Goal: Task Accomplishment & Management: Complete application form

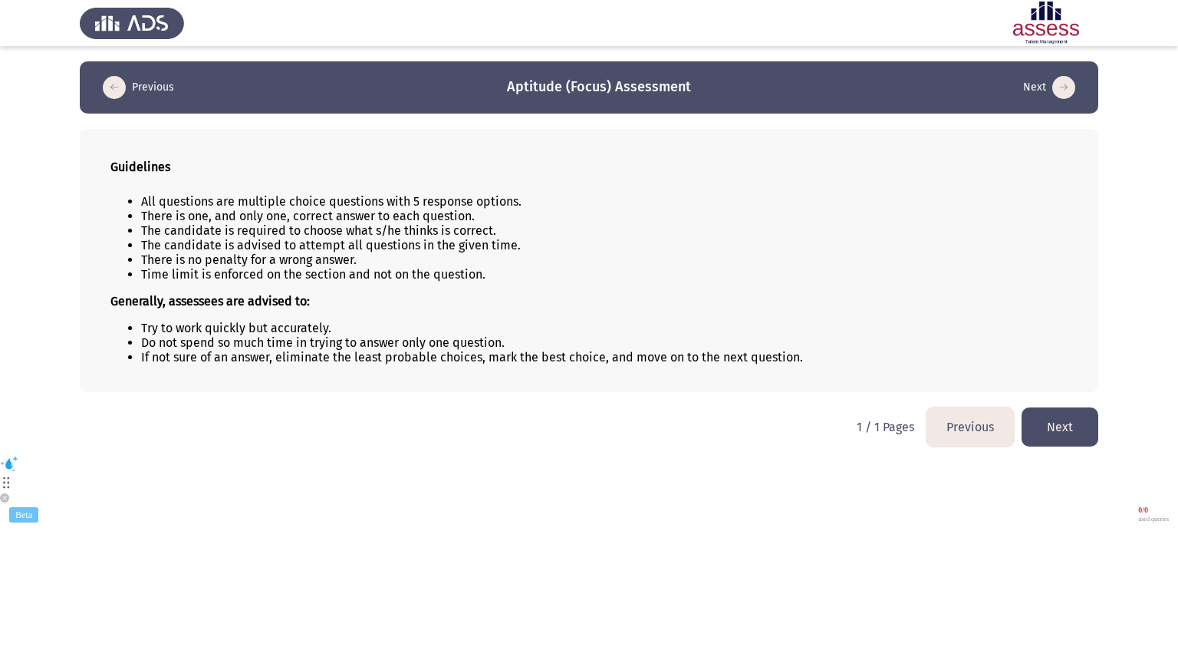
click at [924, 531] on html "Previous Aptitude (Focus) Assessment Next Guidelines All questions are multiple…" at bounding box center [589, 265] width 1178 height 531
click at [1077, 439] on button "Next" at bounding box center [1060, 426] width 77 height 39
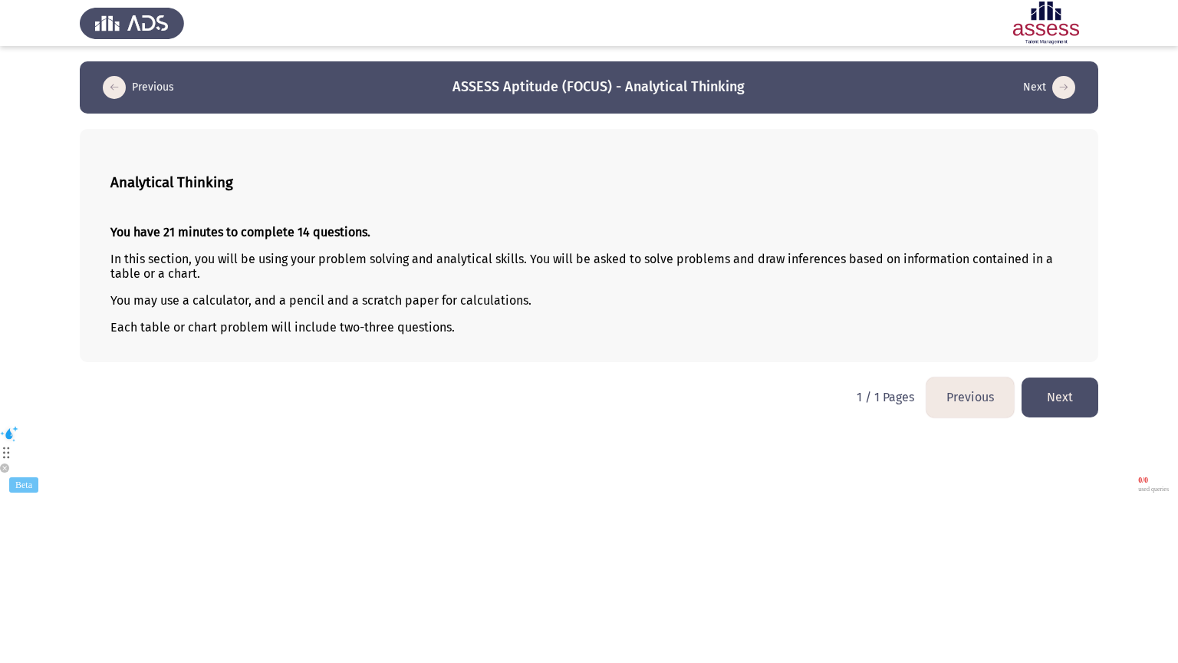
click at [1078, 407] on button "Next" at bounding box center [1060, 396] width 77 height 39
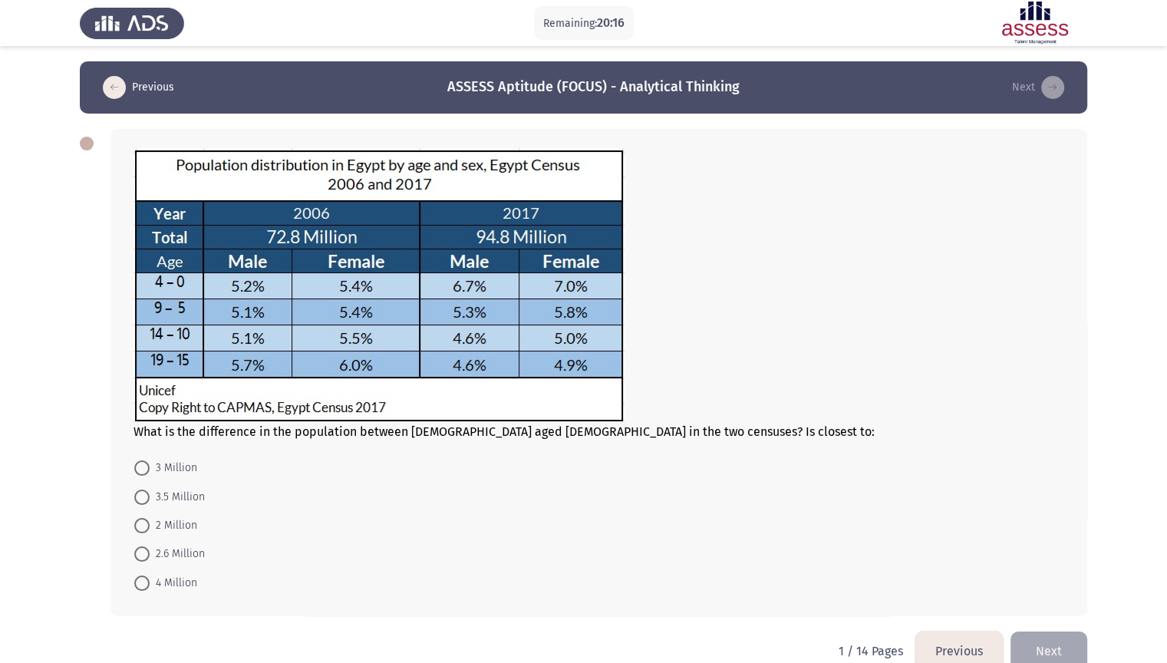
click at [86, 147] on div at bounding box center [87, 144] width 14 height 14
drag, startPoint x: 86, startPoint y: 147, endPoint x: 81, endPoint y: 276, distance: 129.7
click at [81, 276] on div "What is the difference in the population between males aged 0-4 in the two cens…" at bounding box center [583, 373] width 1007 height 518
click at [614, 427] on div "What is the difference in the population between males aged 0-4 in the two cens…" at bounding box center [598, 293] width 930 height 291
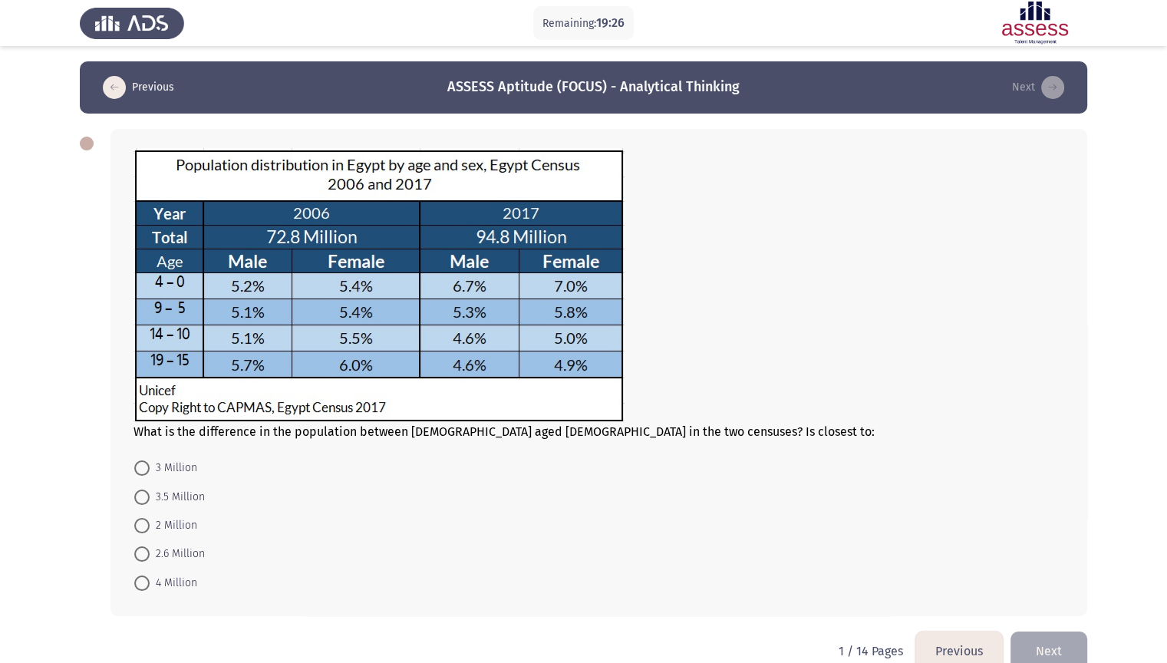
click at [614, 427] on div "What is the difference in the population between males aged 0-4 in the two cens…" at bounding box center [598, 293] width 930 height 291
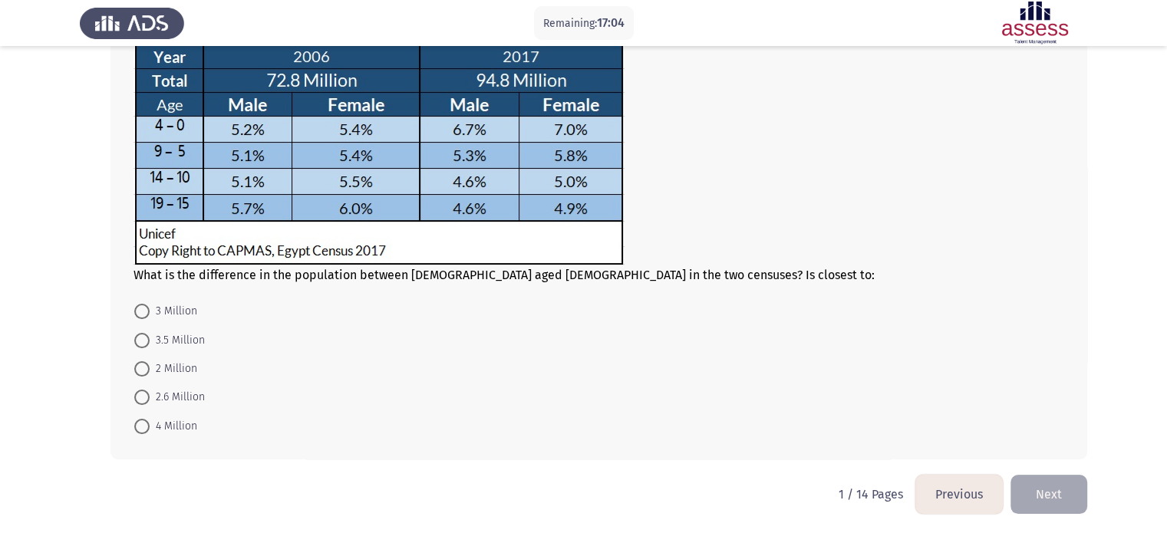
scroll to position [159, 0]
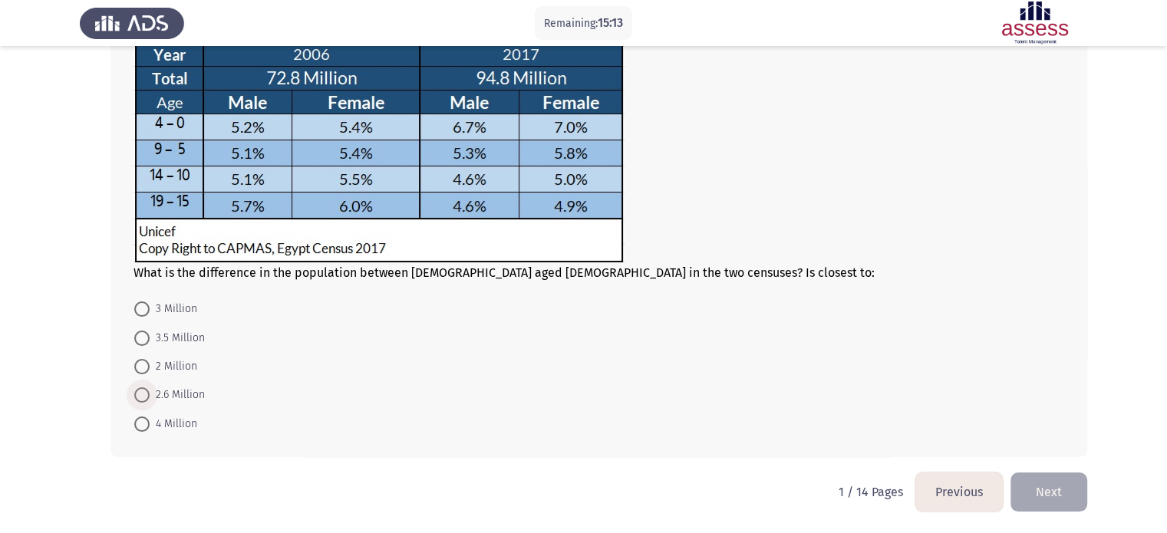
click at [189, 396] on span "2.6 Million" at bounding box center [177, 395] width 55 height 18
click at [150, 396] on input "2.6 Million" at bounding box center [141, 394] width 15 height 15
radio input "true"
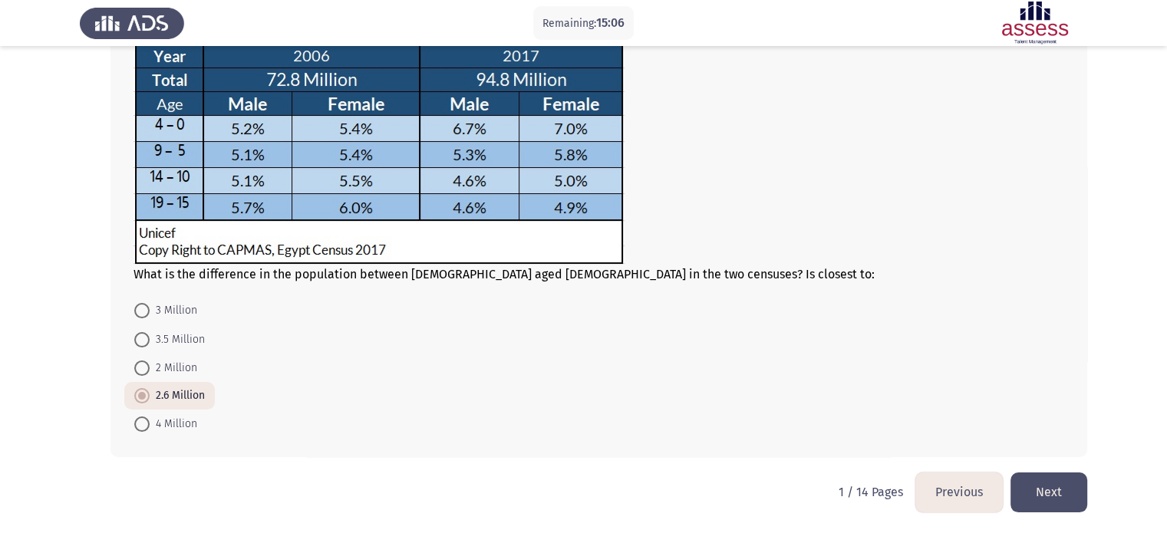
click at [1046, 498] on button "Next" at bounding box center [1048, 492] width 77 height 39
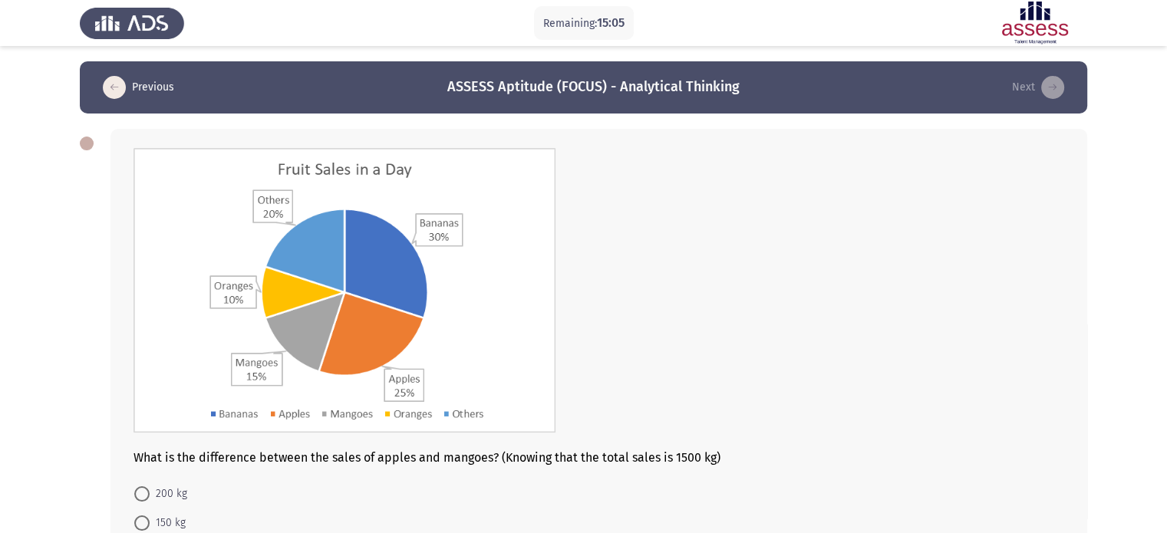
click at [725, 328] on div at bounding box center [598, 292] width 930 height 288
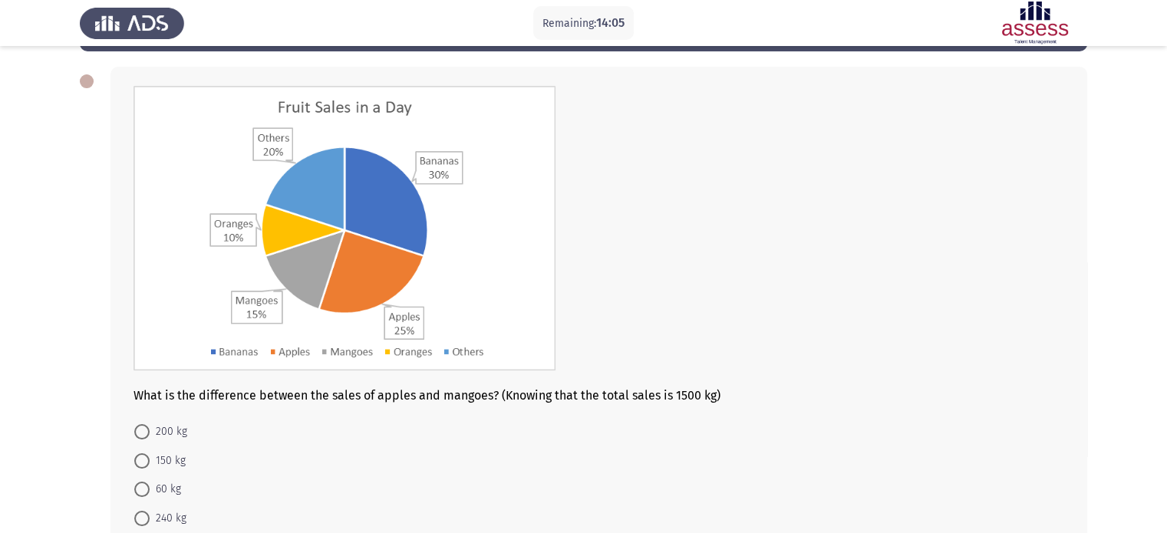
scroll to position [31, 0]
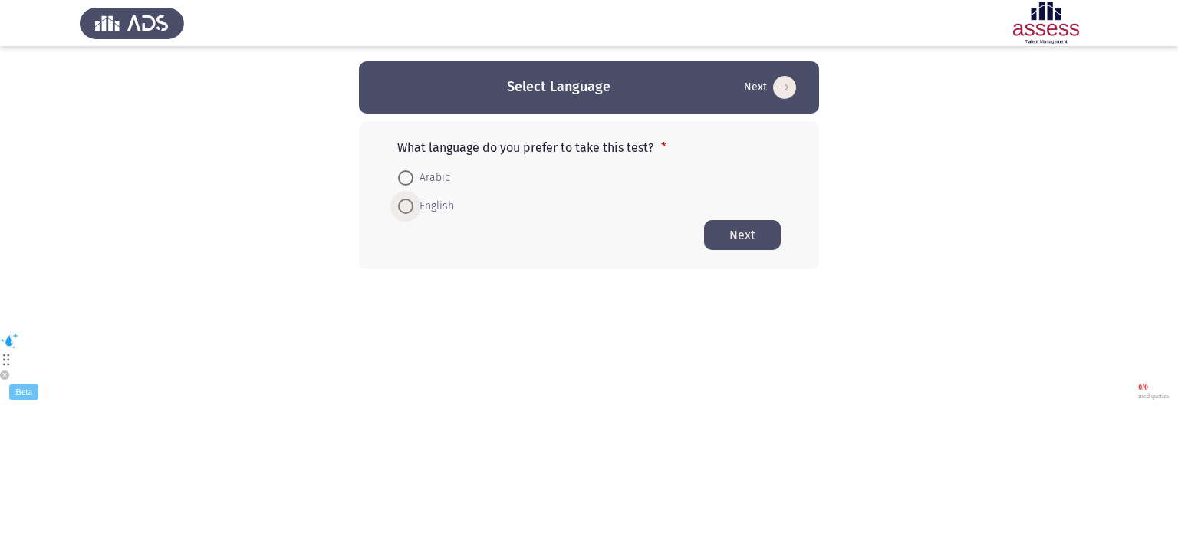
click at [412, 206] on span at bounding box center [405, 206] width 15 height 15
click at [412, 206] on input "English" at bounding box center [405, 206] width 15 height 15
radio input "true"
click at [761, 226] on button "Next" at bounding box center [742, 234] width 77 height 30
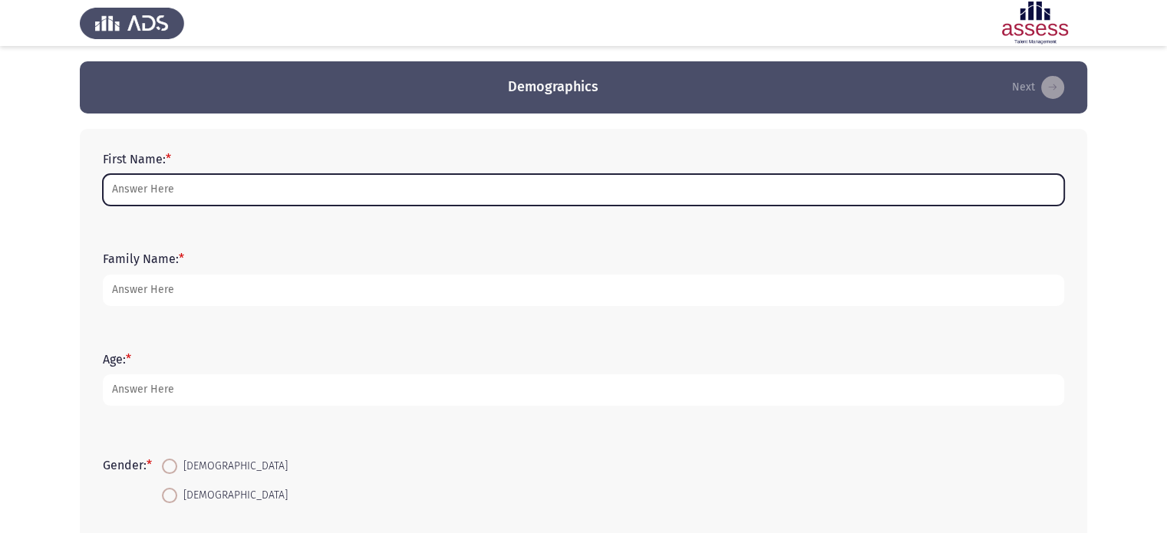
click at [669, 183] on input "First Name: *" at bounding box center [583, 189] width 961 height 31
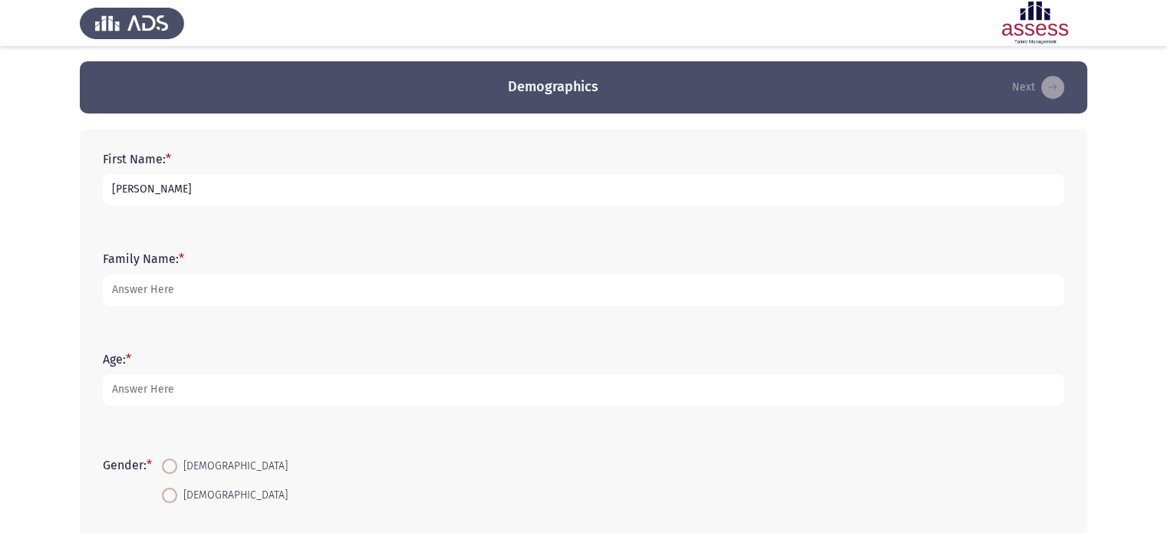
type input "[PERSON_NAME]"
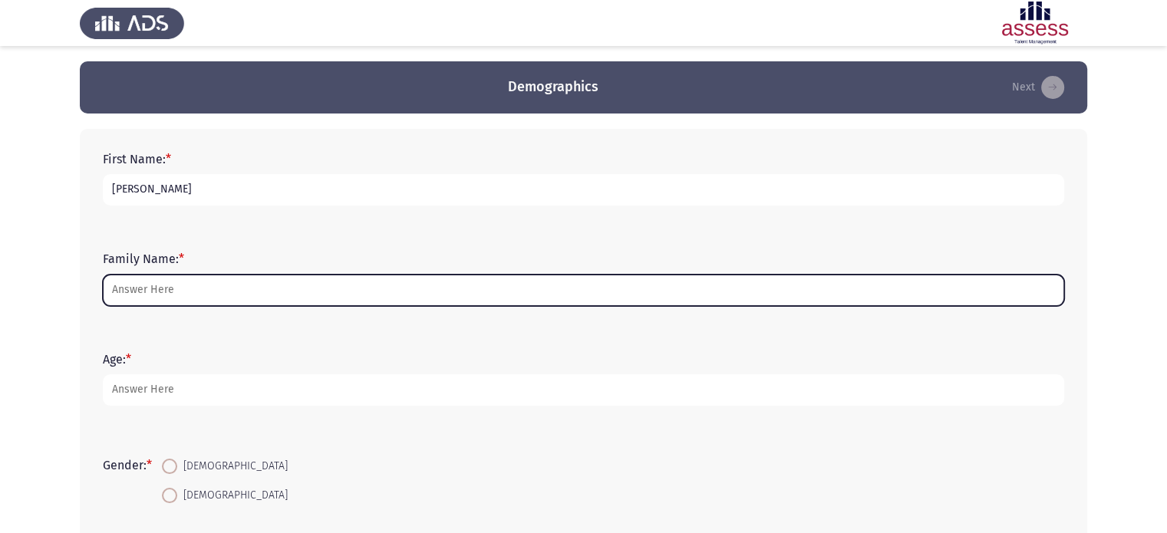
click at [344, 285] on input "Family Name: *" at bounding box center [583, 290] width 961 height 31
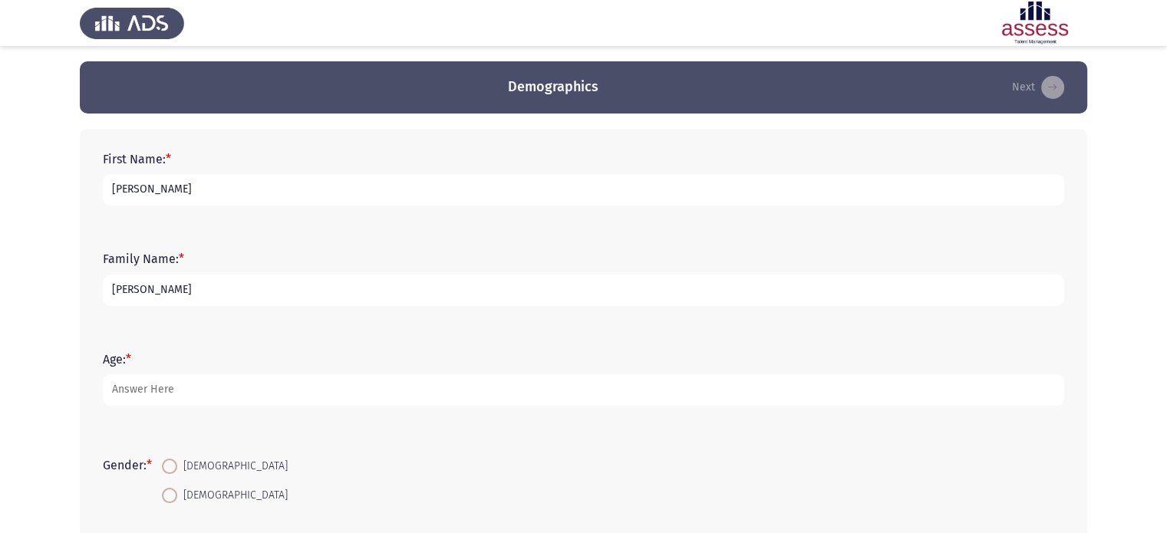
type input "[PERSON_NAME]"
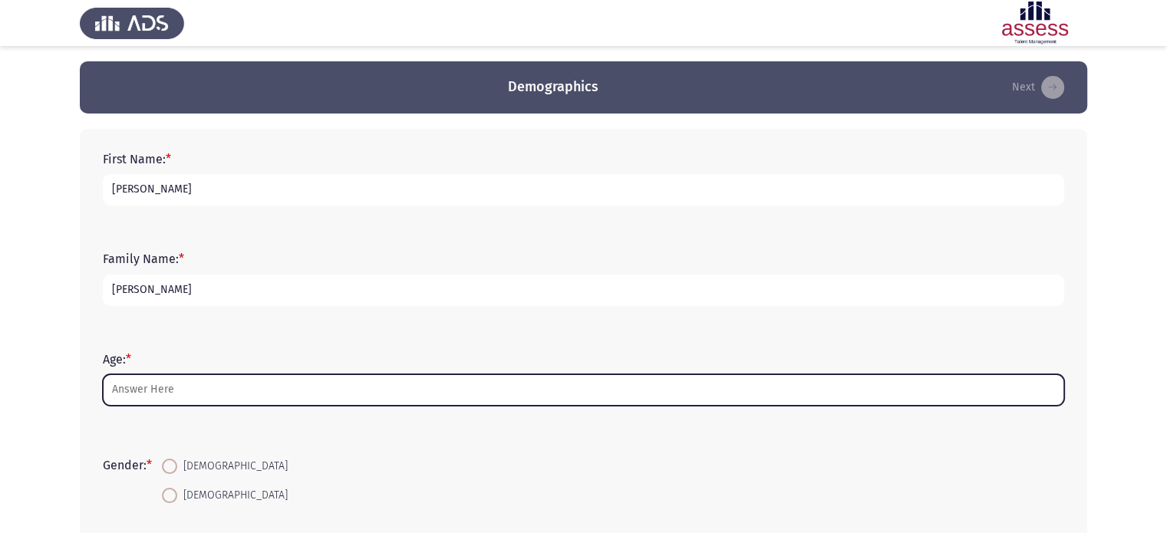
click at [160, 381] on input "Age: *" at bounding box center [583, 389] width 961 height 31
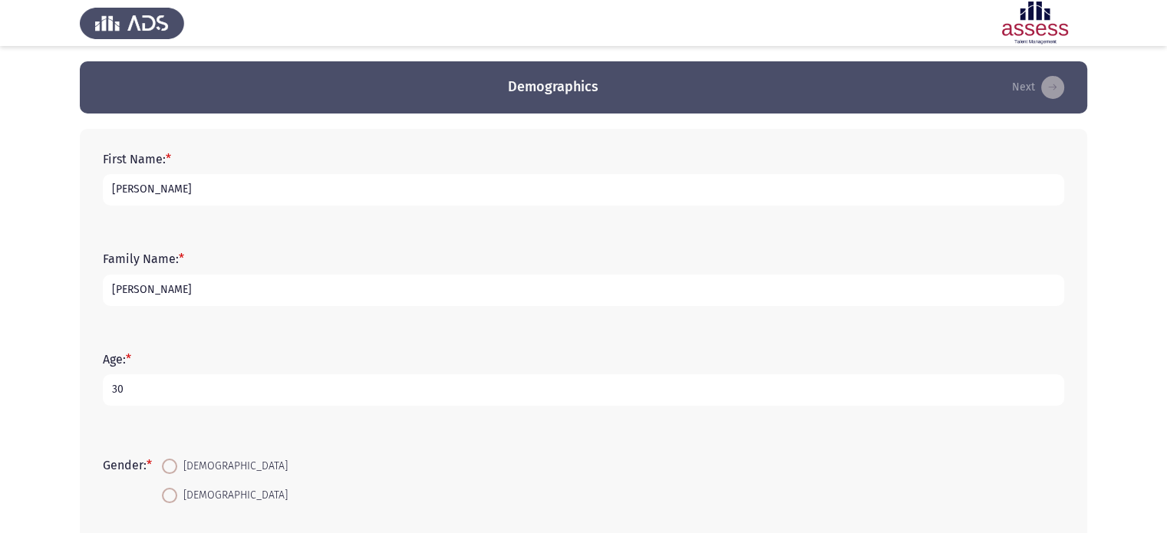
type input "30"
click at [177, 467] on span at bounding box center [169, 466] width 15 height 15
click at [177, 467] on input "[DEMOGRAPHIC_DATA]" at bounding box center [169, 466] width 15 height 15
radio input "true"
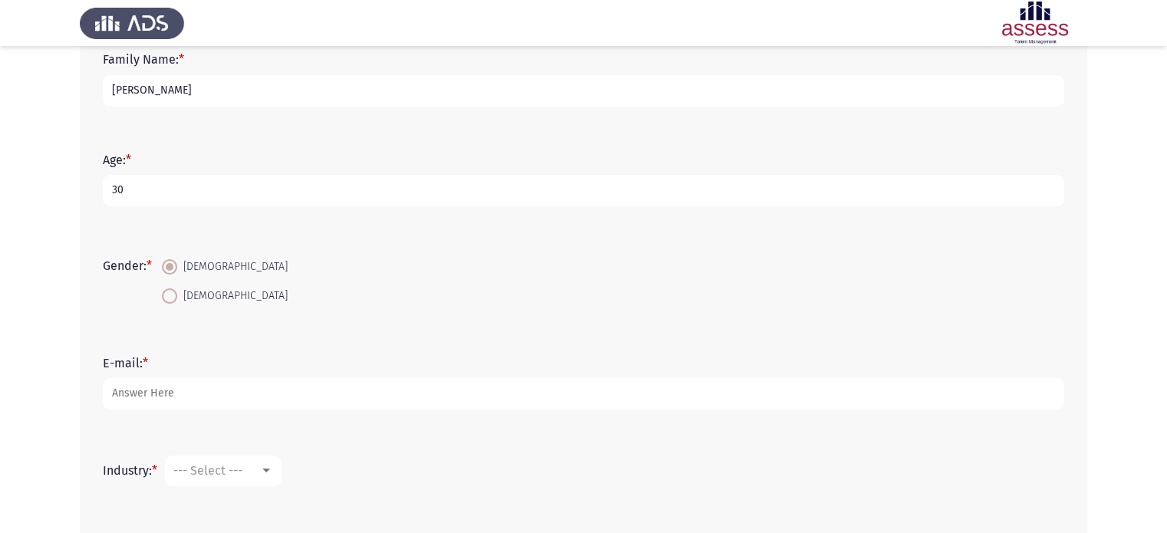
scroll to position [351, 0]
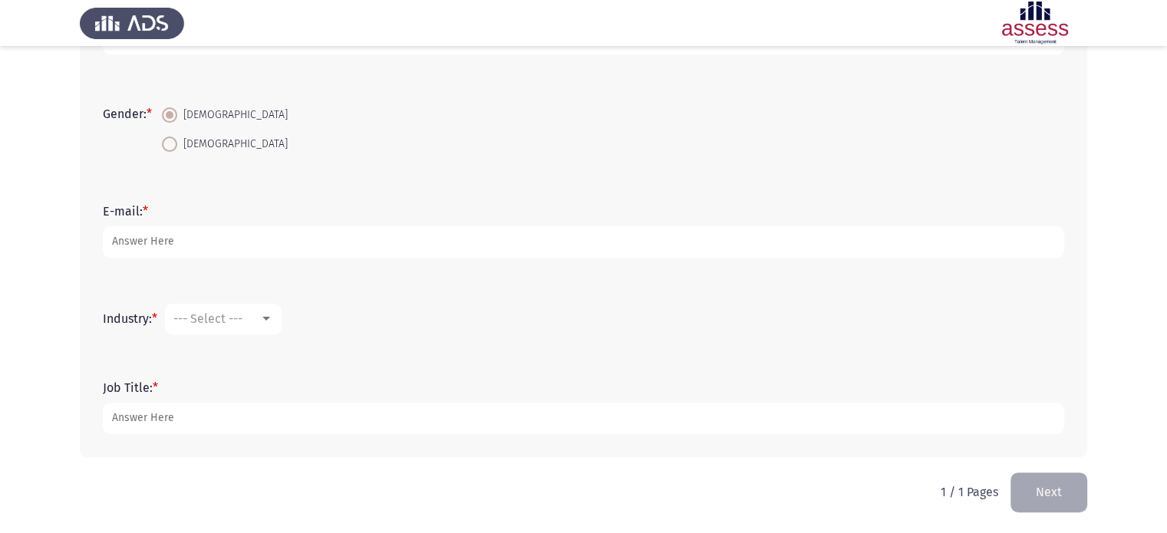
click at [272, 275] on div "E-mail: *" at bounding box center [583, 231] width 976 height 100
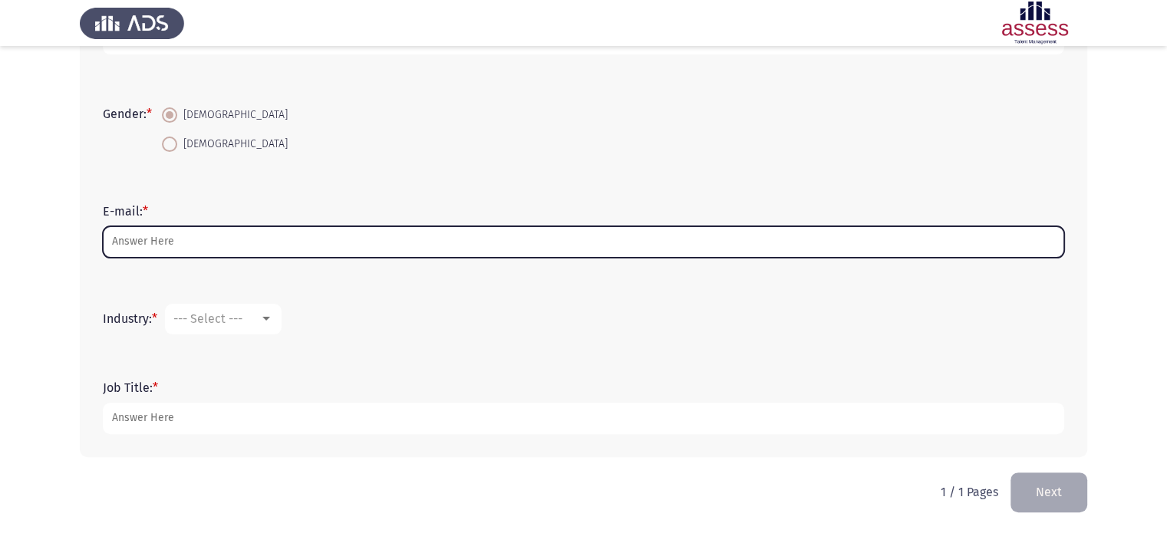
click at [310, 229] on input "E-mail: *" at bounding box center [583, 241] width 961 height 31
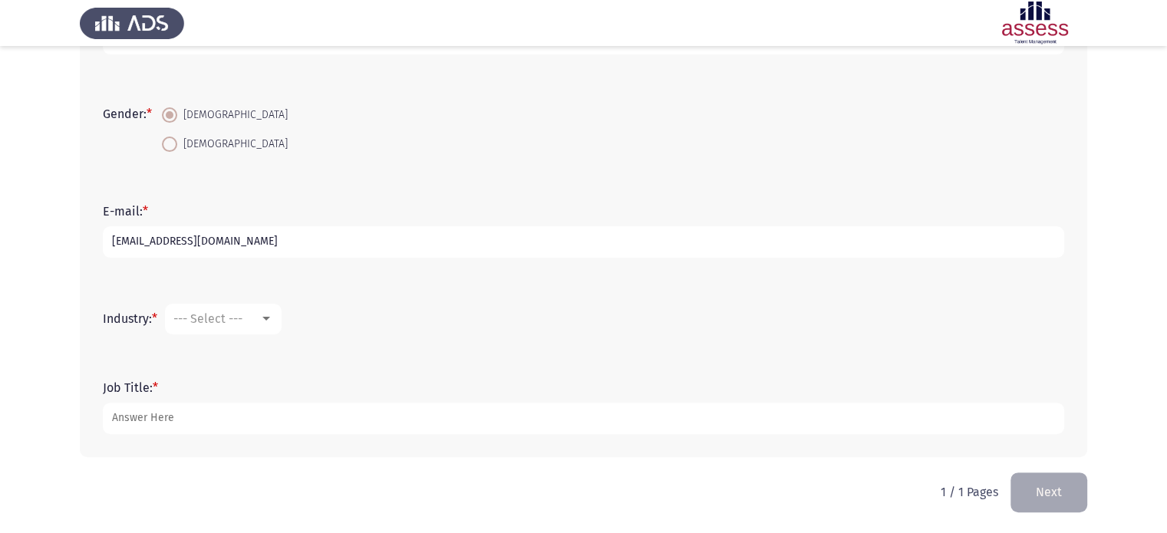
type input "[EMAIL_ADDRESS][DOMAIN_NAME]"
click at [266, 319] on div at bounding box center [266, 319] width 8 height 4
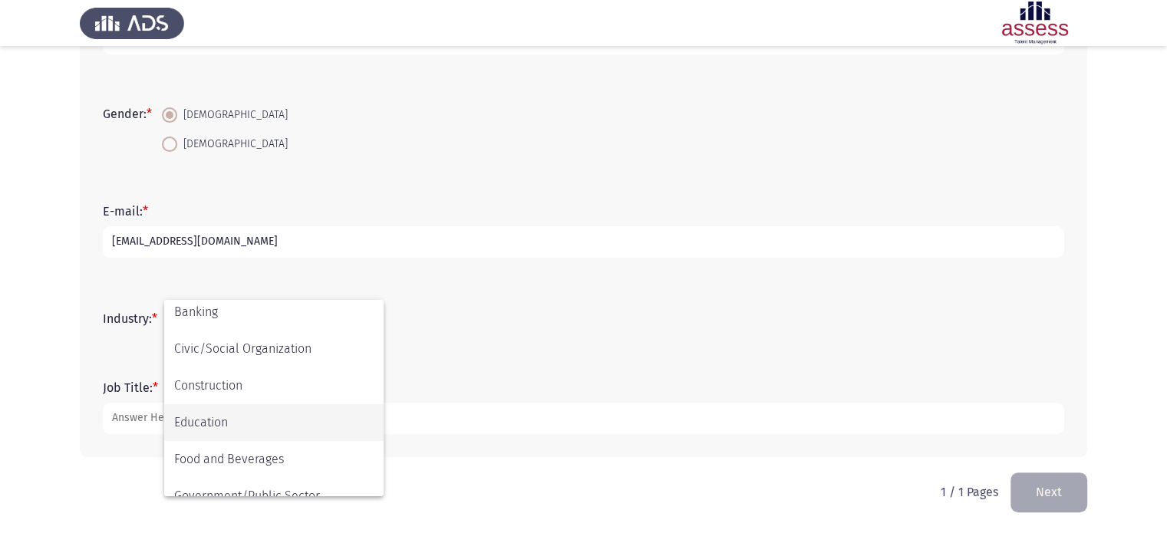
click at [259, 413] on span "Education" at bounding box center [273, 422] width 199 height 37
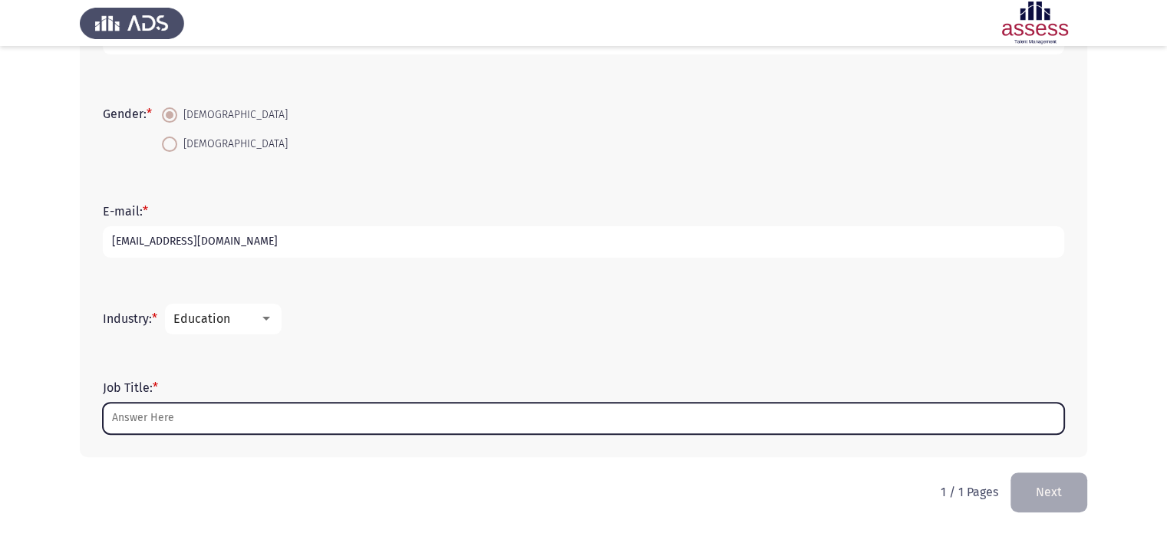
click at [282, 418] on input "Job Title: *" at bounding box center [583, 418] width 961 height 31
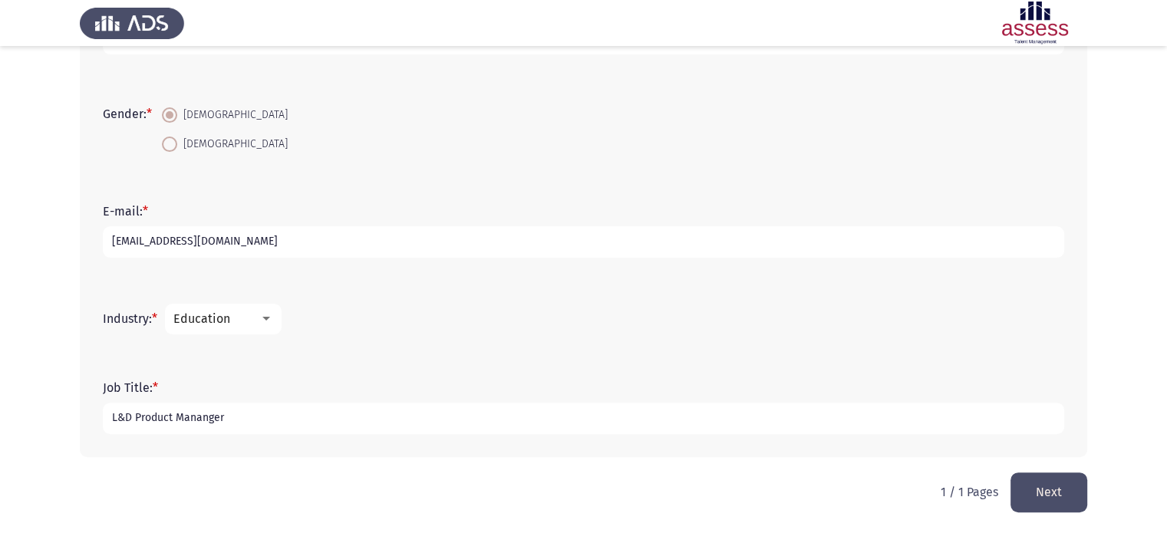
type input "L&D Product Mananger"
click at [1068, 477] on button "Next" at bounding box center [1048, 492] width 77 height 39
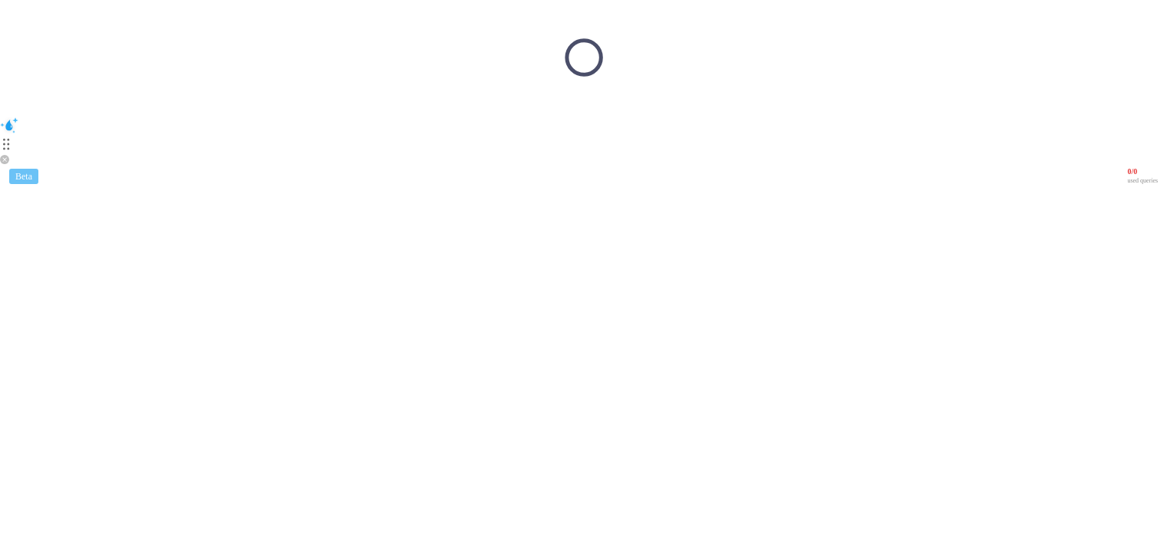
scroll to position [0, 0]
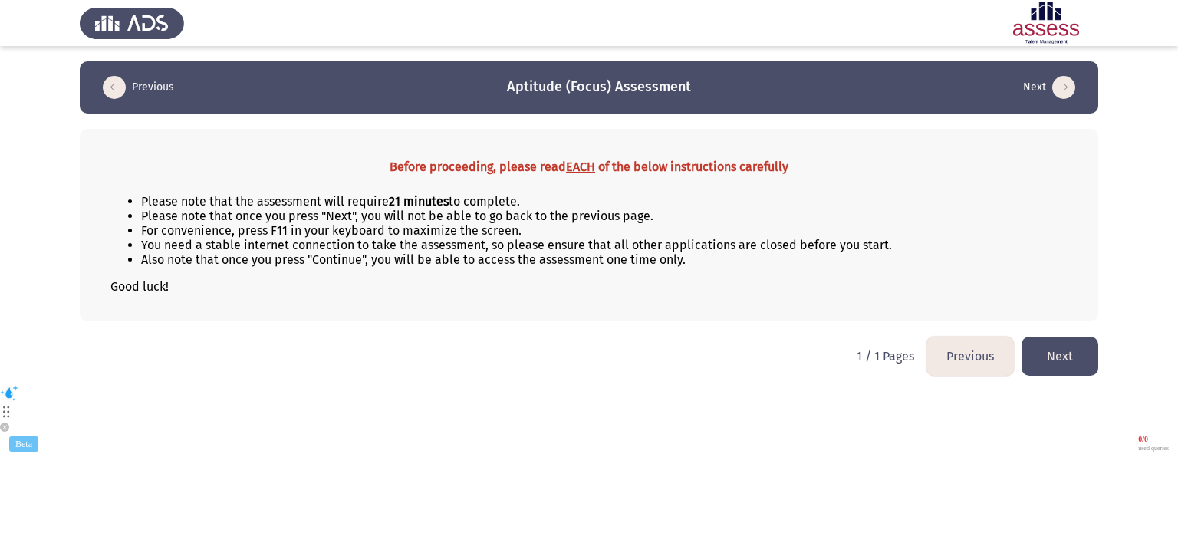
click at [1098, 362] on button "Next" at bounding box center [1060, 356] width 77 height 39
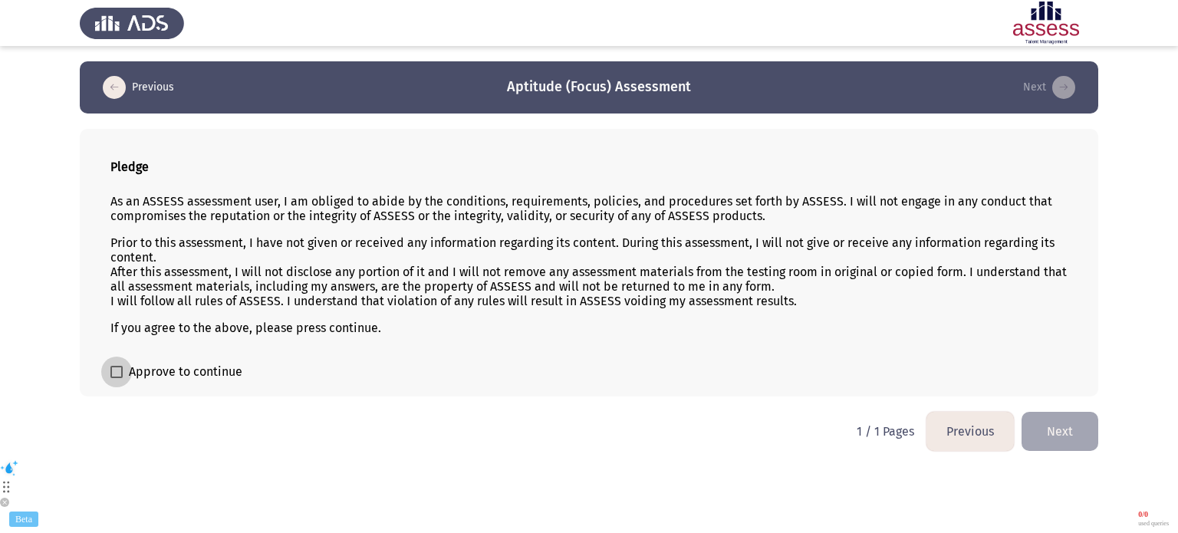
click at [170, 374] on span "Approve to continue" at bounding box center [186, 372] width 114 height 18
click at [117, 378] on input "Approve to continue" at bounding box center [116, 378] width 1 height 1
checkbox input "true"
click at [1080, 440] on button "Next" at bounding box center [1060, 431] width 77 height 39
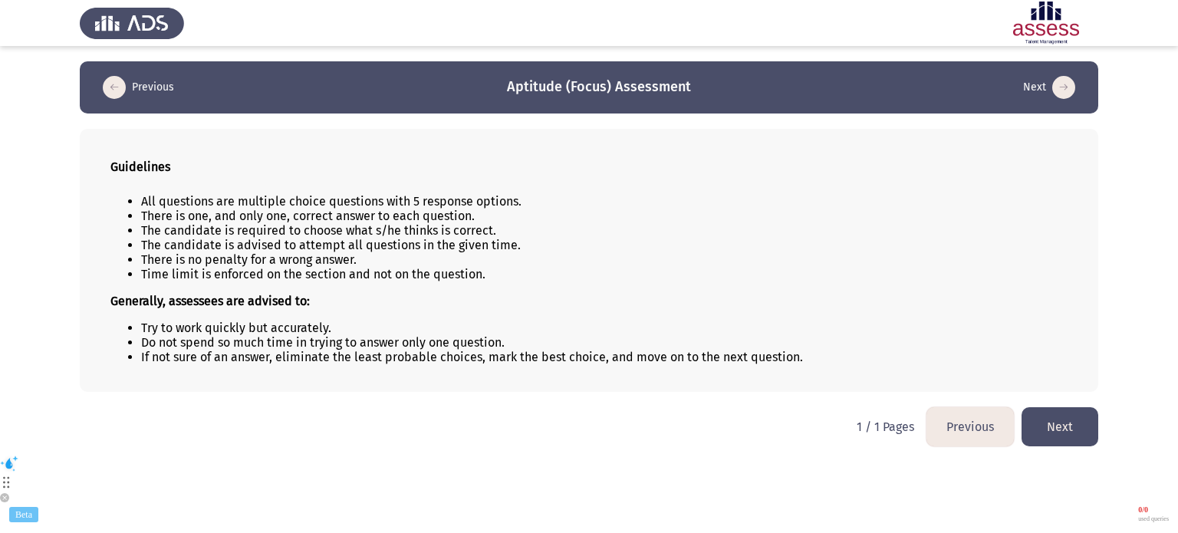
click at [1080, 440] on button "Next" at bounding box center [1060, 426] width 77 height 39
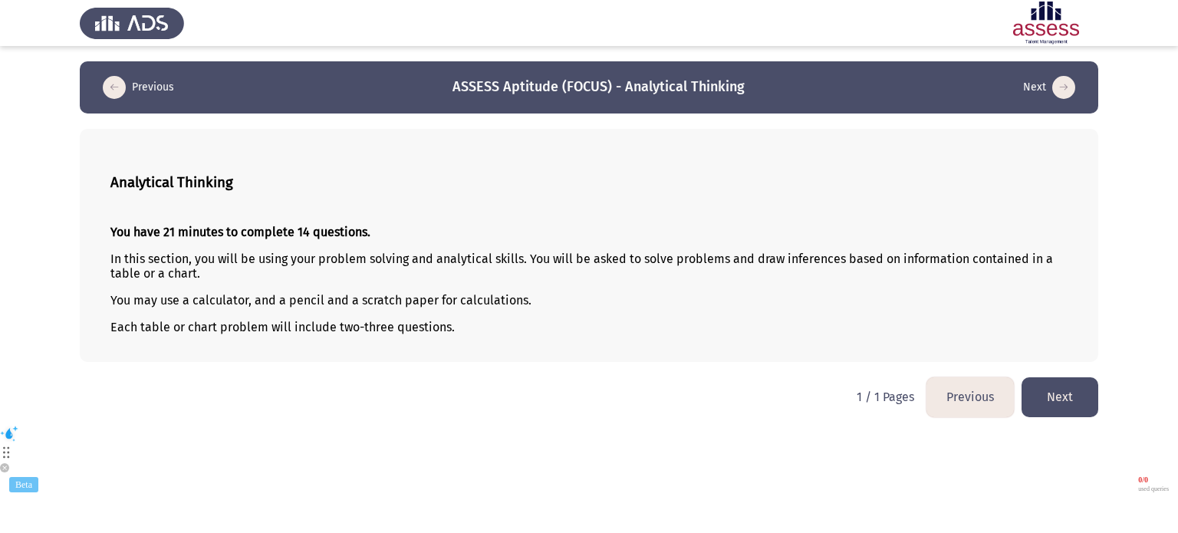
drag, startPoint x: 1080, startPoint y: 440, endPoint x: 1075, endPoint y: 394, distance: 45.6
click at [1075, 394] on html "Previous ASSESS Aptitude (FOCUS) - Analytical Thinking Next Analytical Thinking…" at bounding box center [589, 250] width 1178 height 501
click at [1075, 394] on button "Next" at bounding box center [1060, 396] width 77 height 39
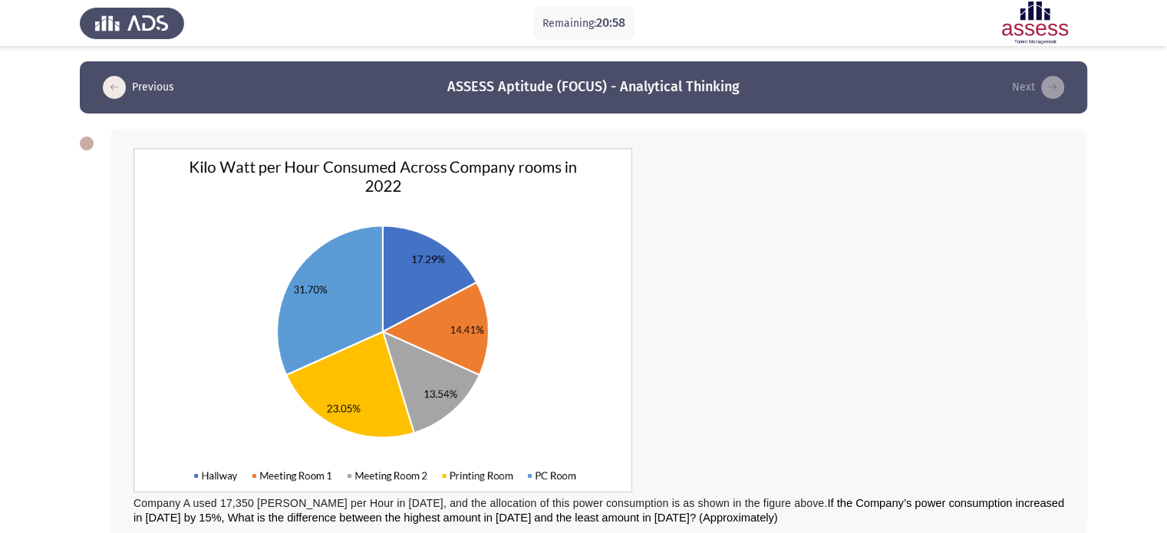
click at [709, 305] on div "Company A used 17,350 [PERSON_NAME] per Hour in [DATE], and the allocation of t…" at bounding box center [598, 336] width 930 height 377
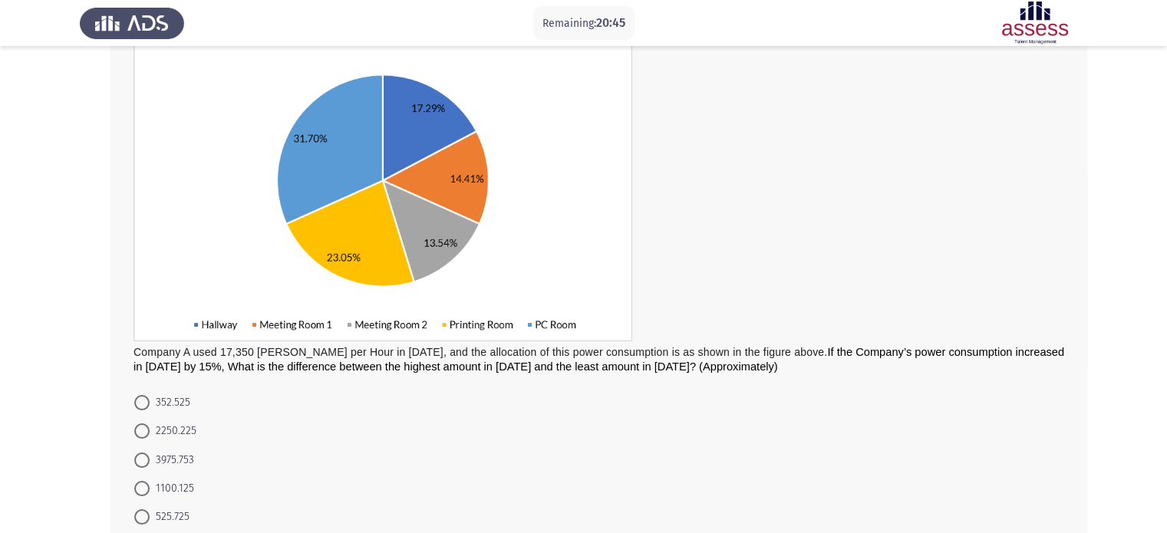
scroll to position [153, 0]
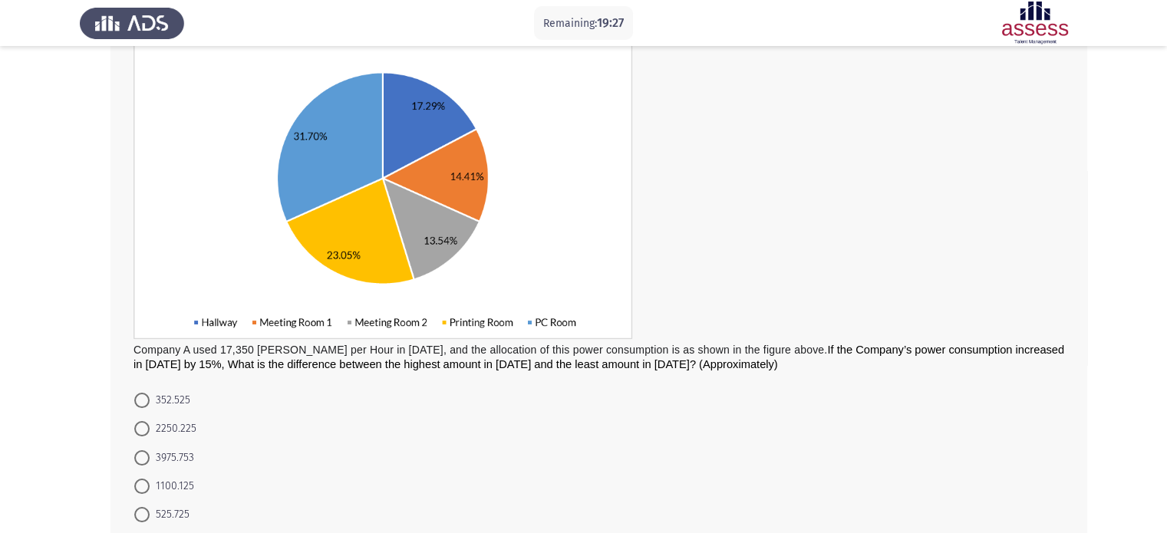
click at [443, 441] on form "352.525 2250.225 3975.753 1100.125 525.725" at bounding box center [598, 457] width 930 height 143
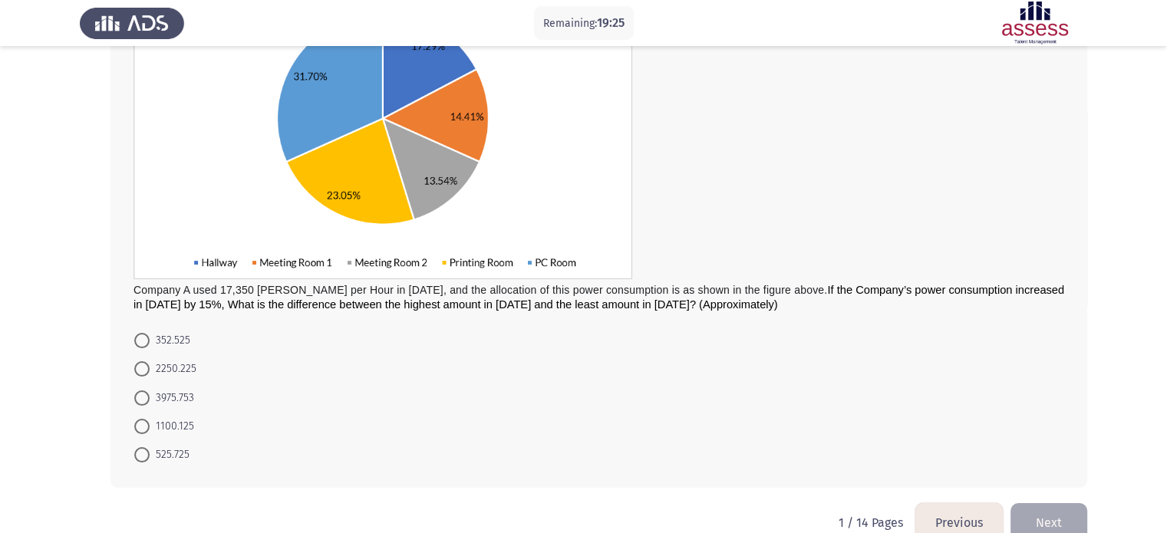
scroll to position [183, 0]
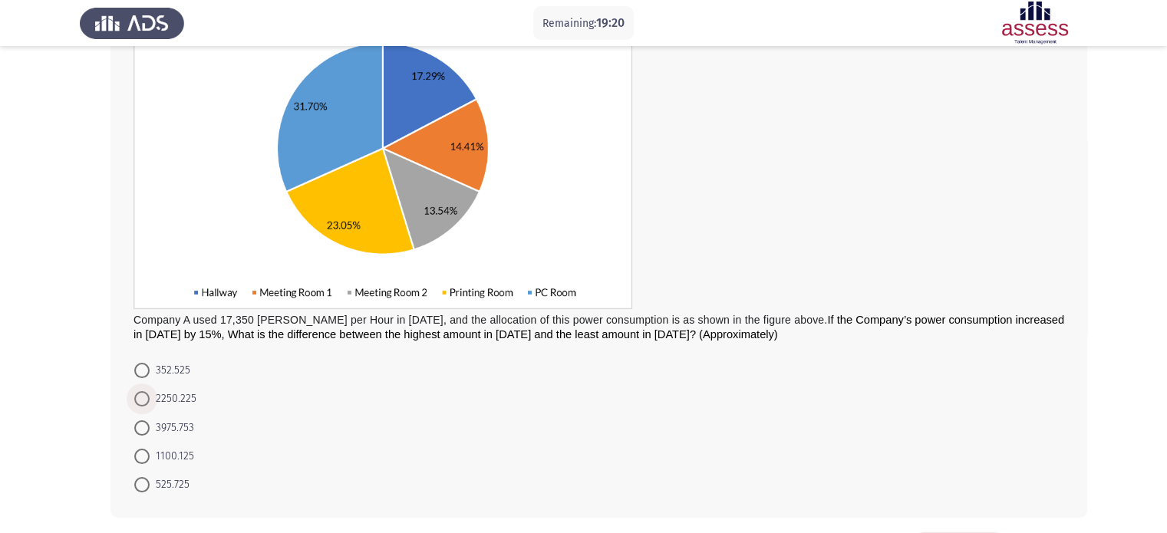
click at [166, 394] on span "2250.225" at bounding box center [173, 399] width 47 height 18
click at [150, 394] on input "2250.225" at bounding box center [141, 398] width 15 height 15
radio input "true"
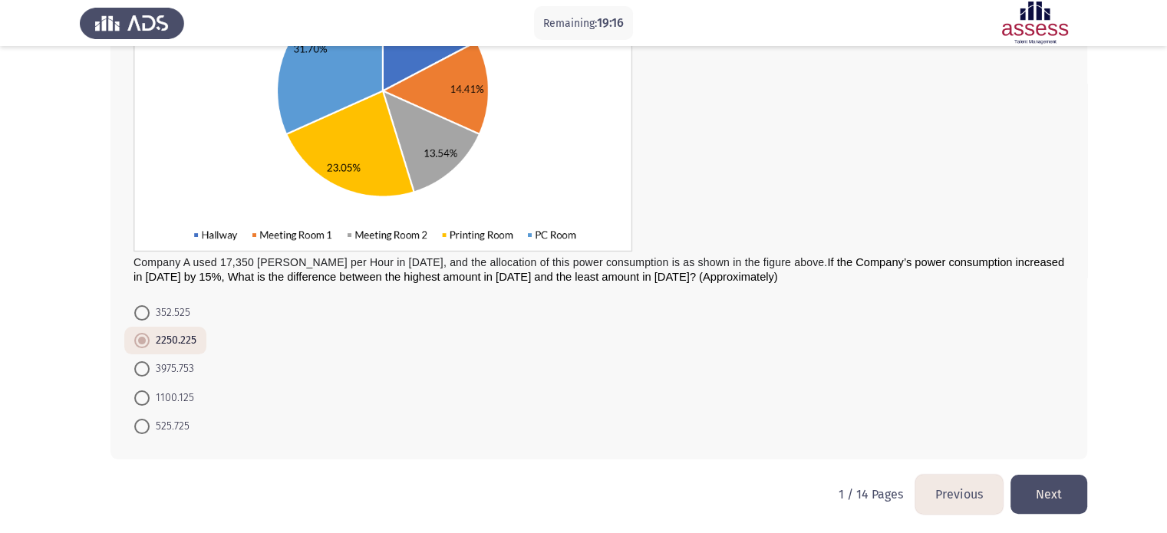
scroll to position [243, 0]
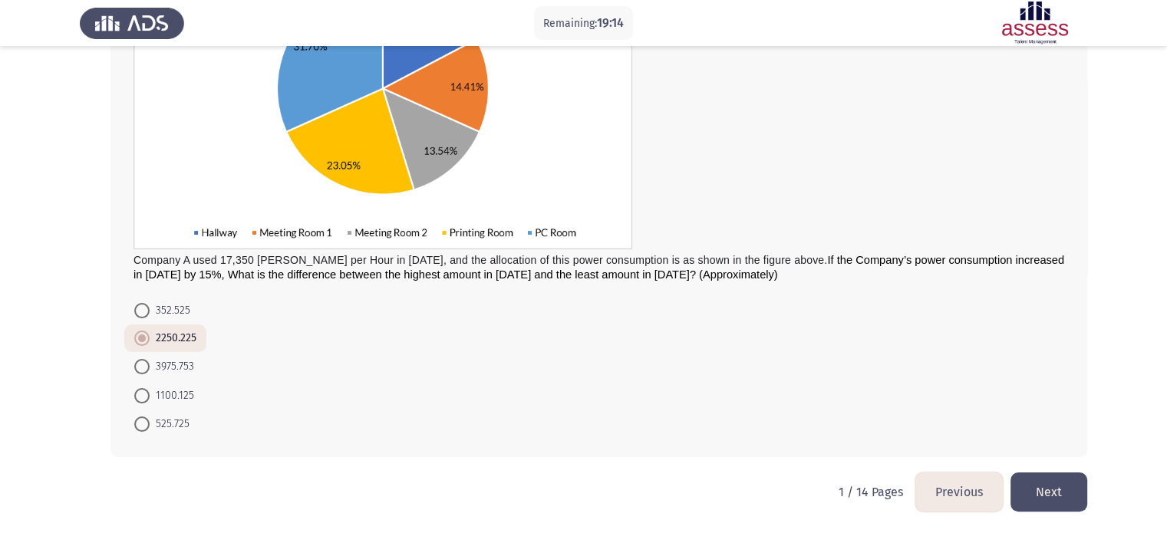
click at [1078, 484] on button "Next" at bounding box center [1048, 492] width 77 height 39
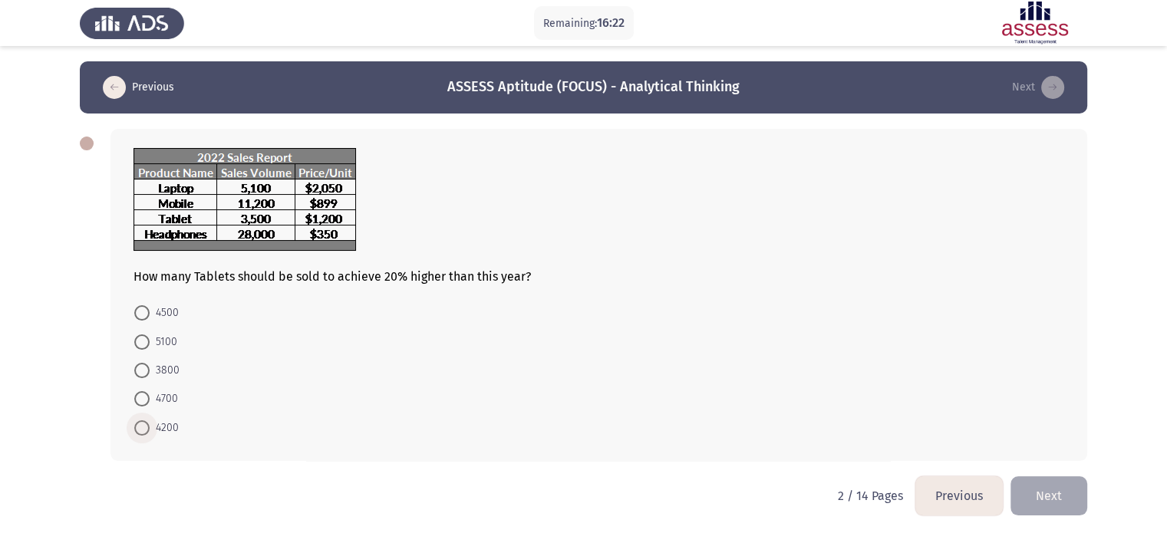
click at [141, 427] on span at bounding box center [141, 427] width 15 height 15
click at [141, 427] on input "4200" at bounding box center [141, 427] width 15 height 15
radio input "true"
click at [1065, 492] on button "Next" at bounding box center [1048, 494] width 77 height 39
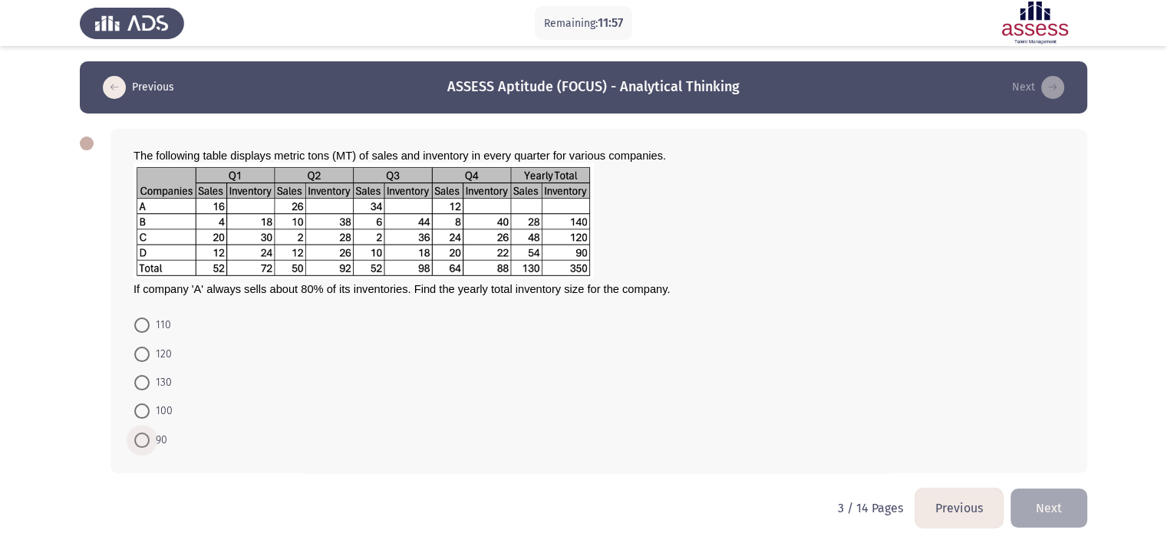
click at [145, 442] on span at bounding box center [141, 440] width 15 height 15
click at [145, 442] on input "90" at bounding box center [141, 440] width 15 height 15
radio input "true"
click at [1059, 496] on button "Next" at bounding box center [1048, 506] width 77 height 39
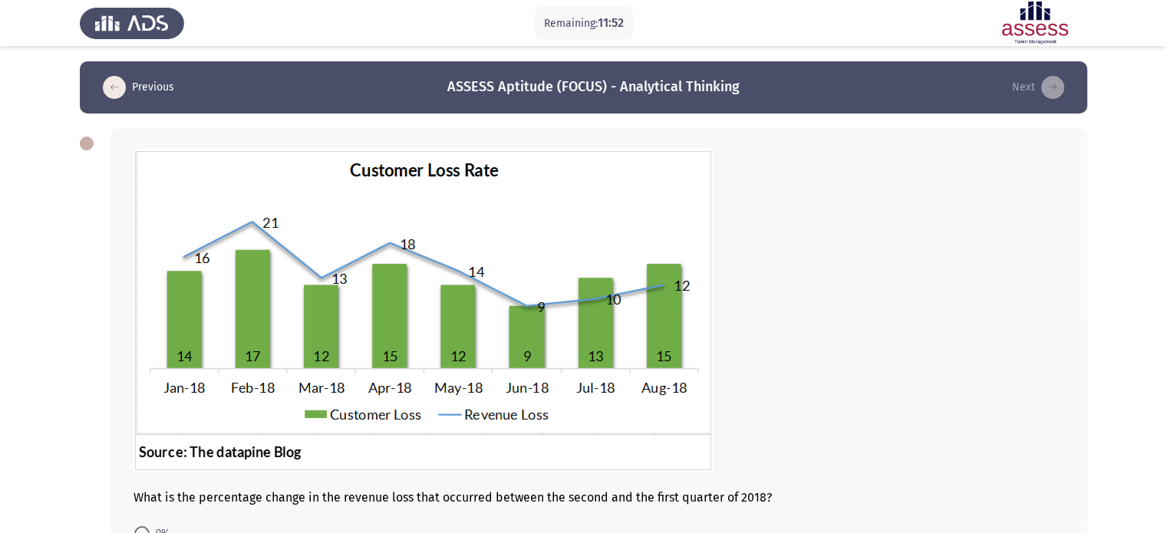
click at [785, 313] on div at bounding box center [598, 312] width 930 height 328
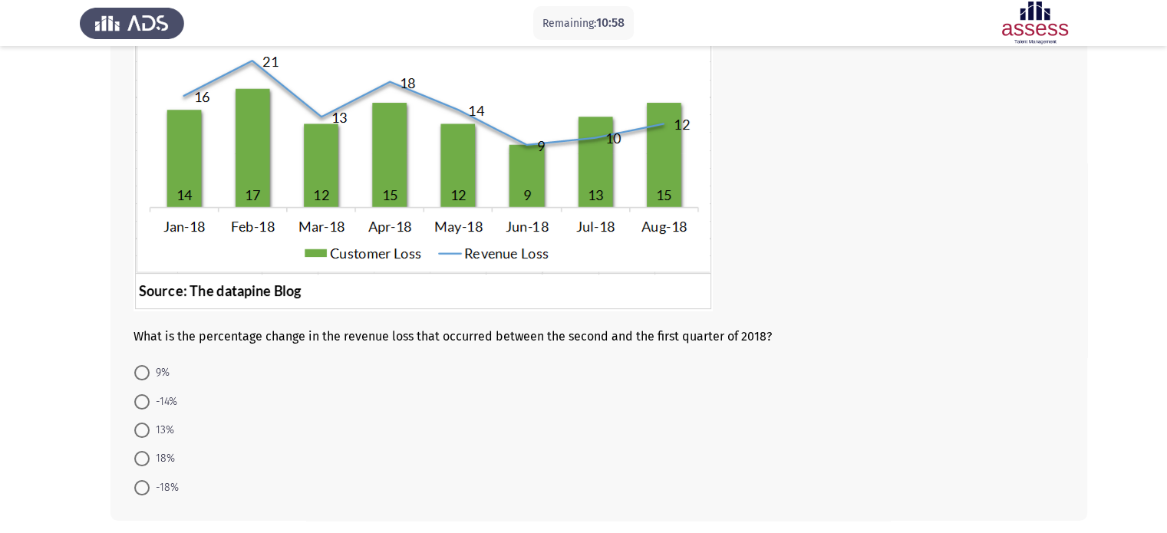
scroll to position [163, 0]
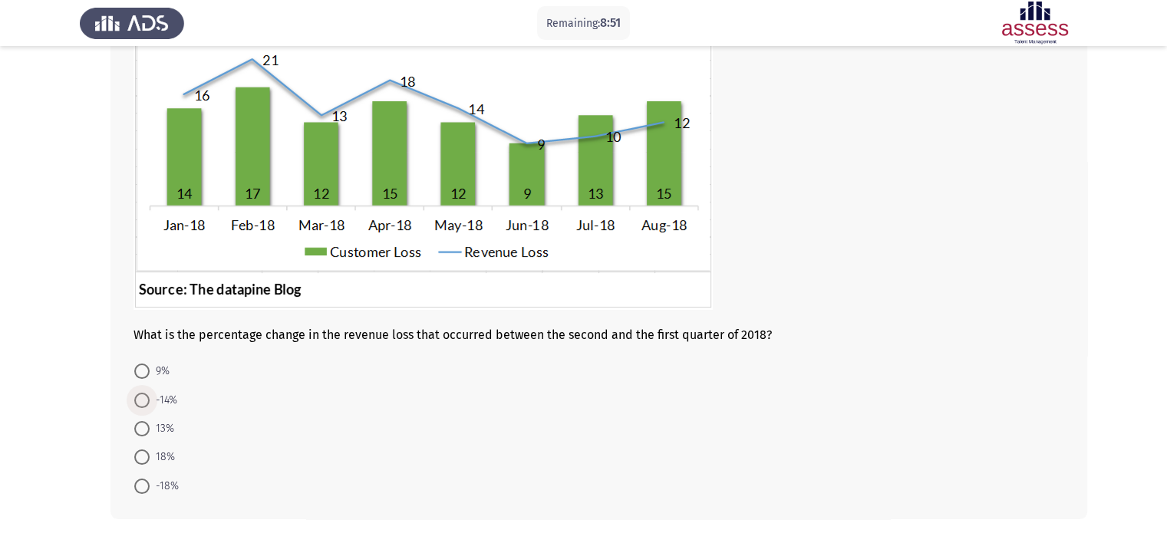
click at [146, 397] on span at bounding box center [141, 400] width 15 height 15
click at [146, 397] on input "-14%" at bounding box center [141, 400] width 15 height 15
radio input "true"
click at [838, 402] on form "9% -14% 13% 18% -18%" at bounding box center [598, 428] width 930 height 142
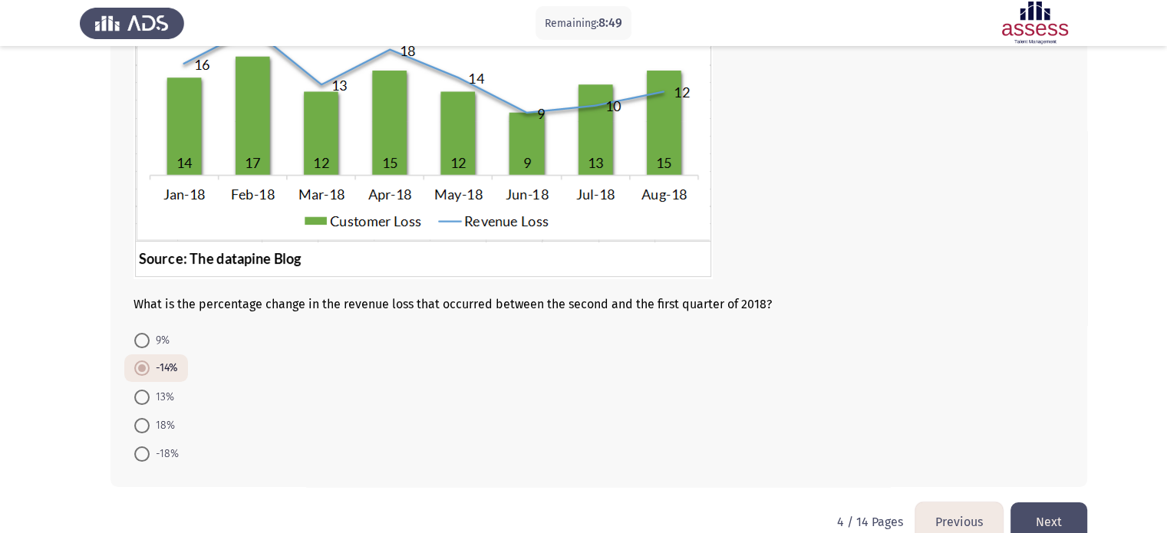
scroll to position [224, 0]
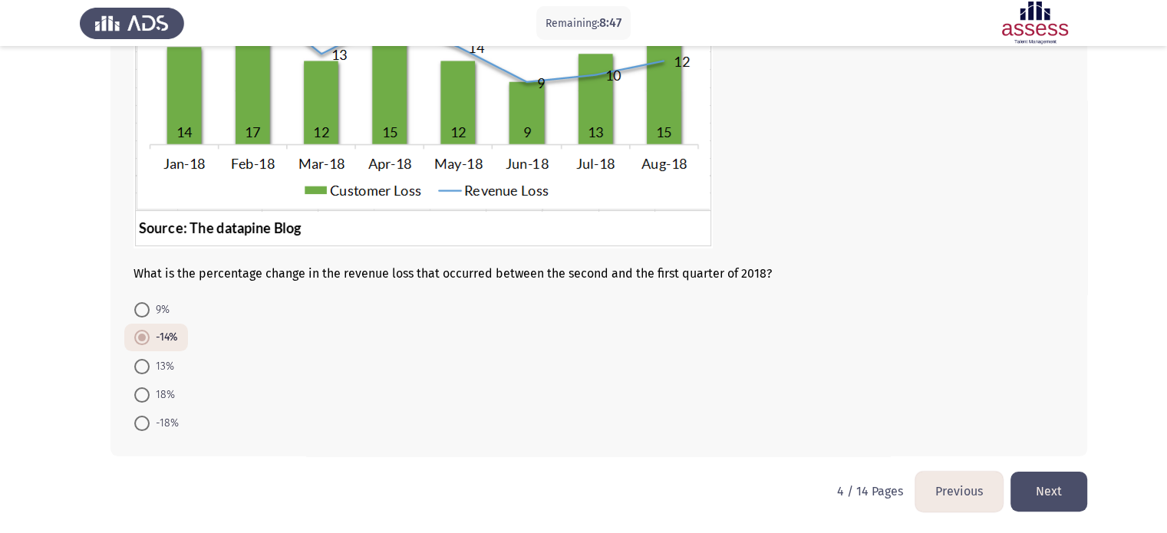
click at [1044, 494] on button "Next" at bounding box center [1048, 491] width 77 height 39
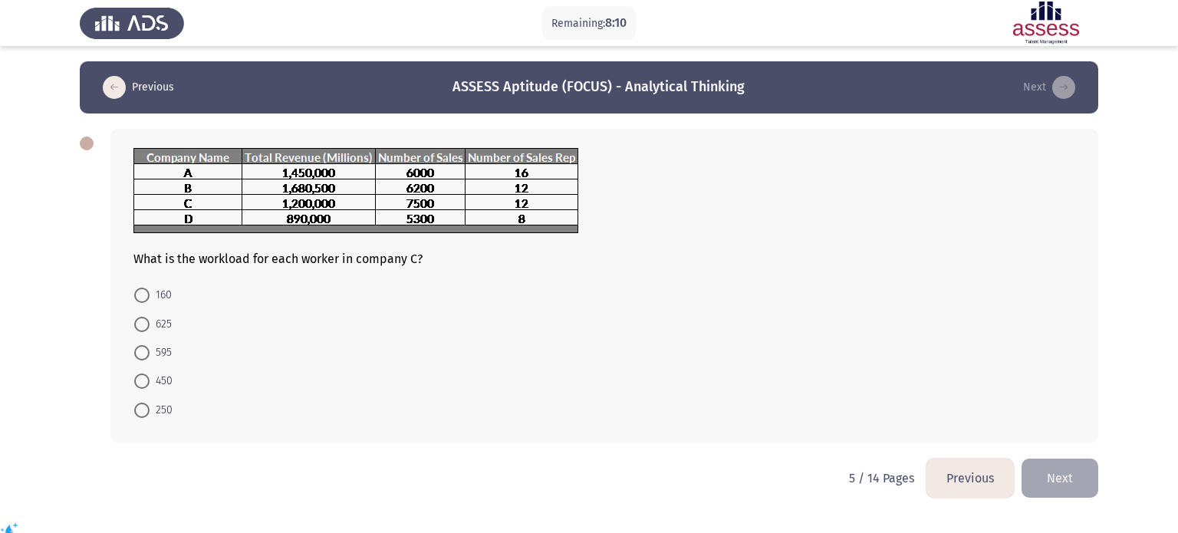
click at [175, 322] on mat-radio-button "625" at bounding box center [153, 323] width 58 height 28
click at [150, 324] on span "625" at bounding box center [161, 324] width 22 height 18
click at [150, 324] on input "625" at bounding box center [141, 324] width 15 height 15
radio input "true"
click at [1053, 467] on button "Next" at bounding box center [1060, 476] width 77 height 39
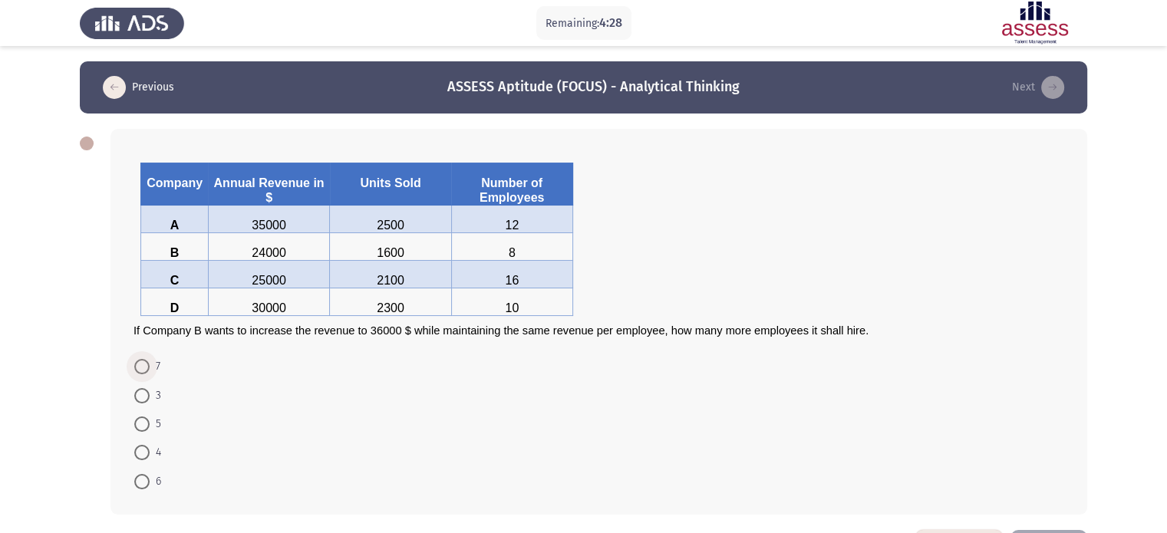
click at [156, 367] on span "7" at bounding box center [155, 366] width 11 height 18
click at [150, 367] on input "7" at bounding box center [141, 366] width 15 height 15
radio input "true"
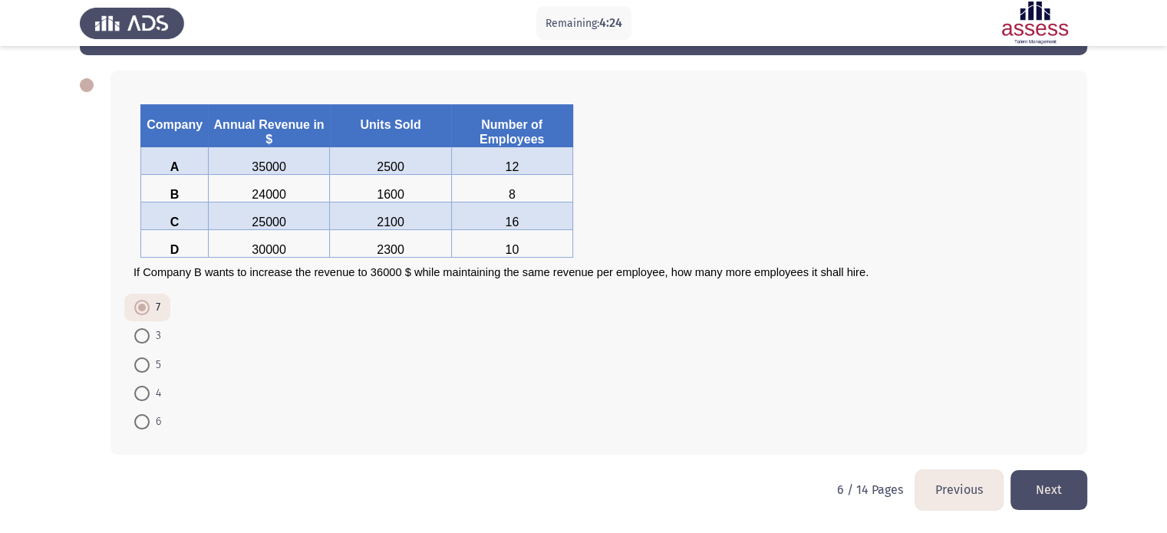
click at [1044, 480] on button "Next" at bounding box center [1048, 489] width 77 height 39
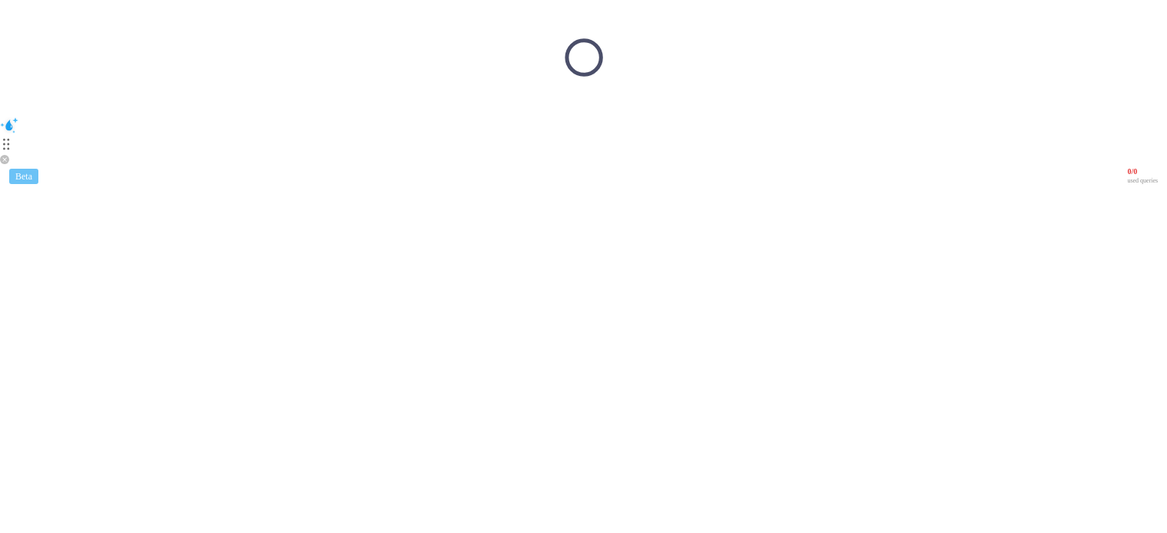
scroll to position [0, 0]
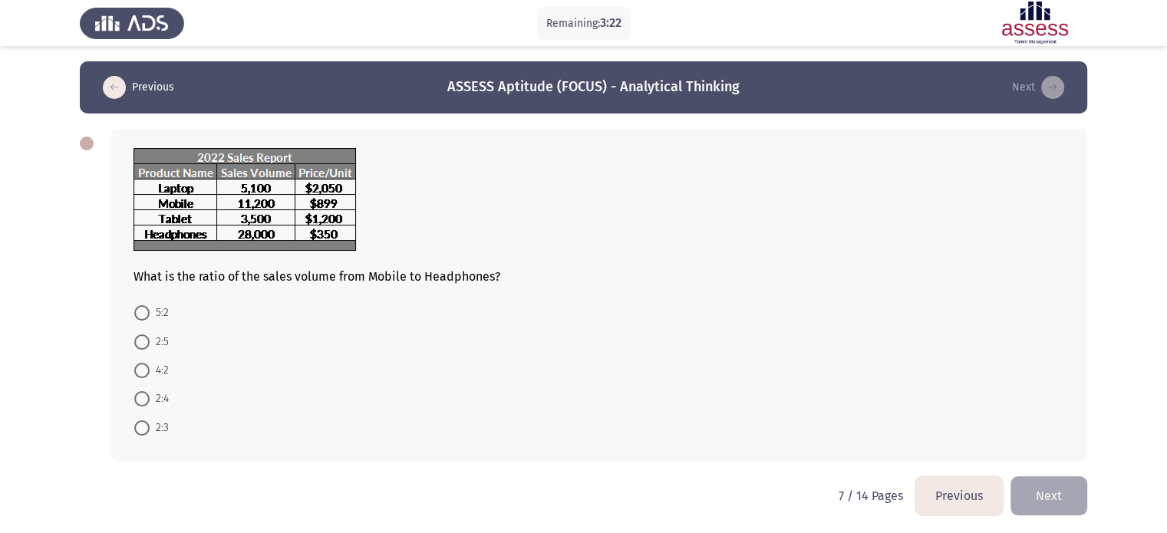
click at [137, 394] on span at bounding box center [141, 398] width 15 height 15
click at [137, 394] on input "2:4" at bounding box center [141, 398] width 15 height 15
radio input "true"
click at [1059, 474] on div "What is the ratio of the sales volume from Mobile to Headphones? 5:2 2:5 4:2 2:…" at bounding box center [583, 294] width 1007 height 361
click at [1059, 502] on button "Next" at bounding box center [1048, 494] width 77 height 39
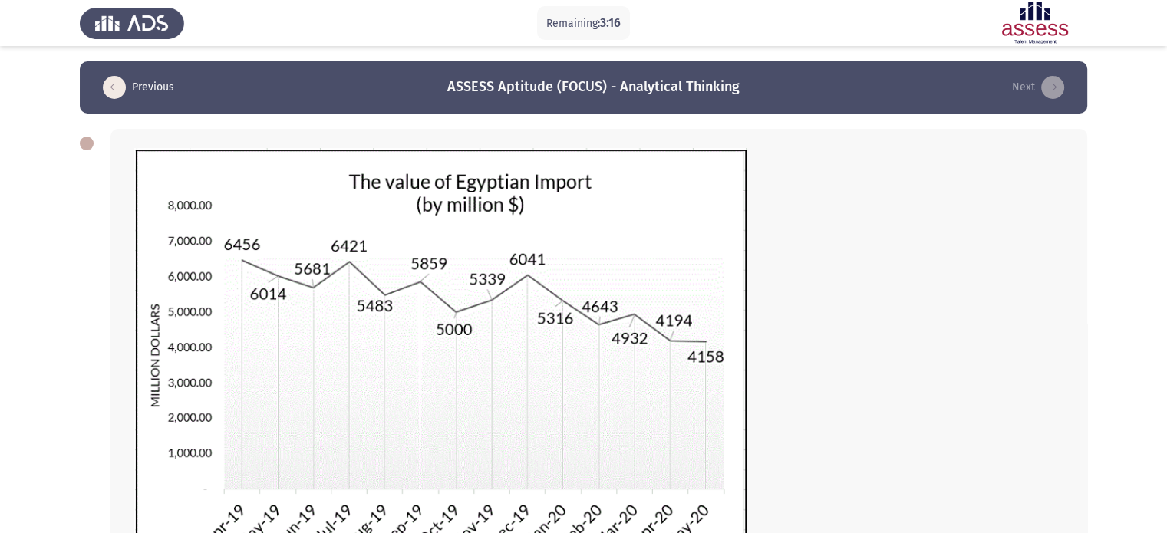
click at [922, 452] on div at bounding box center [598, 392] width 930 height 488
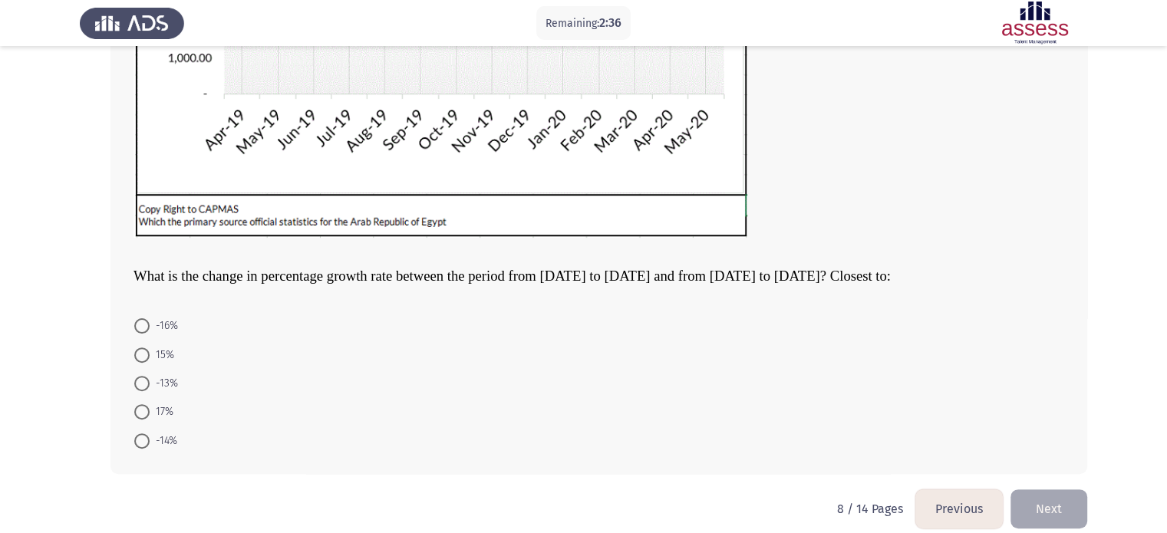
scroll to position [411, 0]
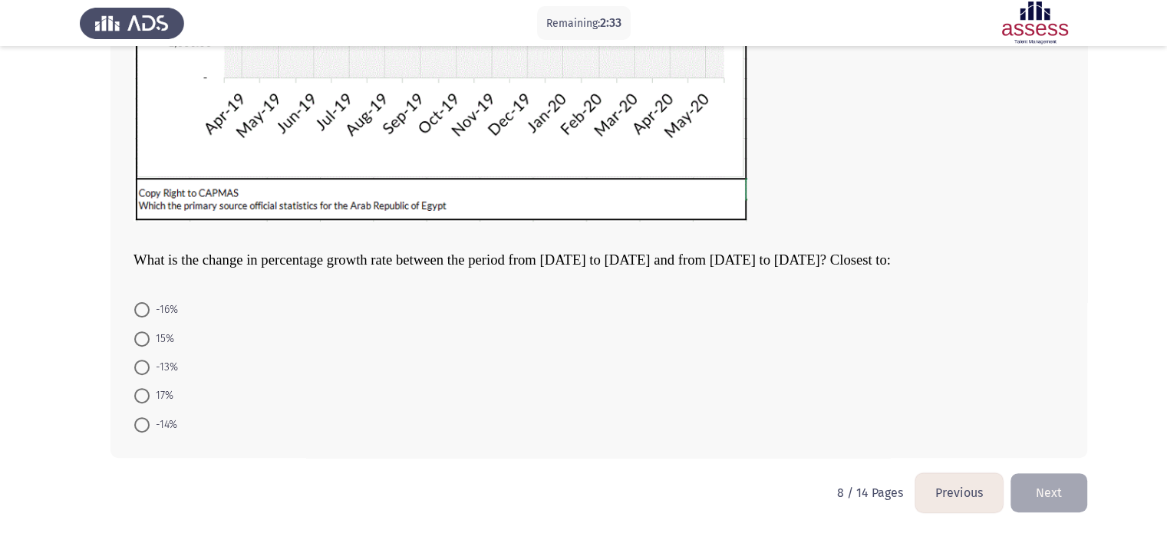
click at [628, 262] on span "What is the change in percentage growth rate between the period from [DATE] to …" at bounding box center [511, 260] width 757 height 16
click at [591, 257] on span "What is the change in percentage growth rate between the period from [DATE] to …" at bounding box center [511, 260] width 757 height 16
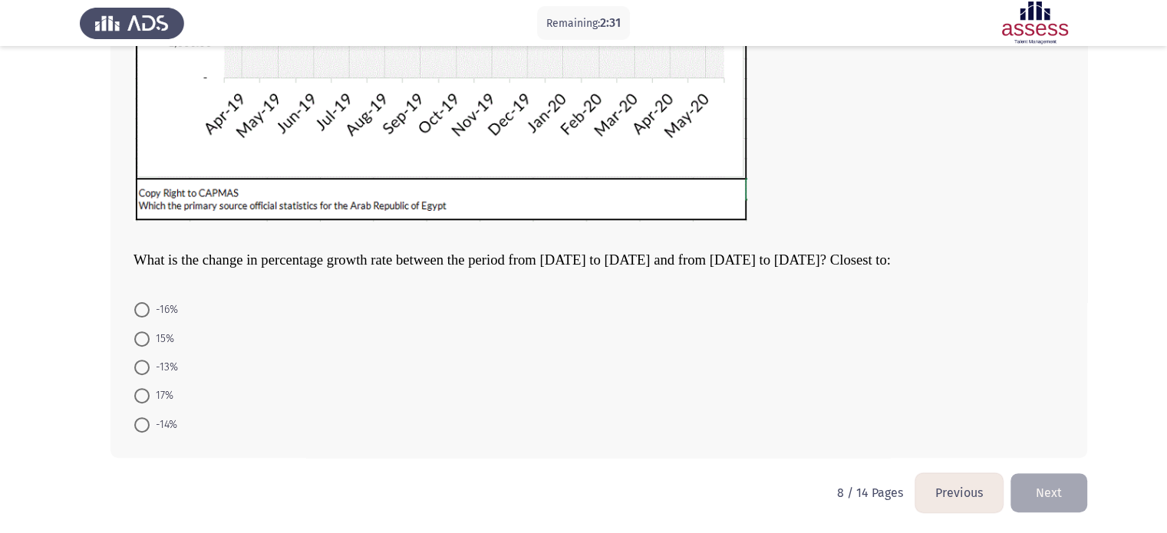
click at [591, 257] on span "What is the change in percentage growth rate between the period from [DATE] to …" at bounding box center [511, 260] width 757 height 16
click at [594, 259] on span "What is the change in percentage growth rate between the period from [DATE] to …" at bounding box center [511, 260] width 757 height 16
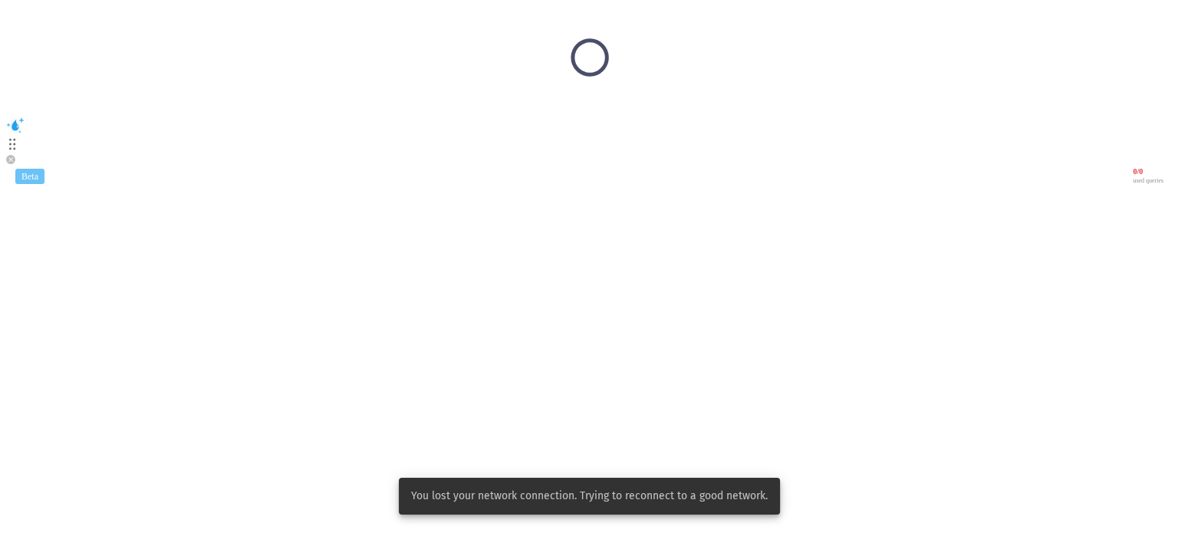
scroll to position [0, 0]
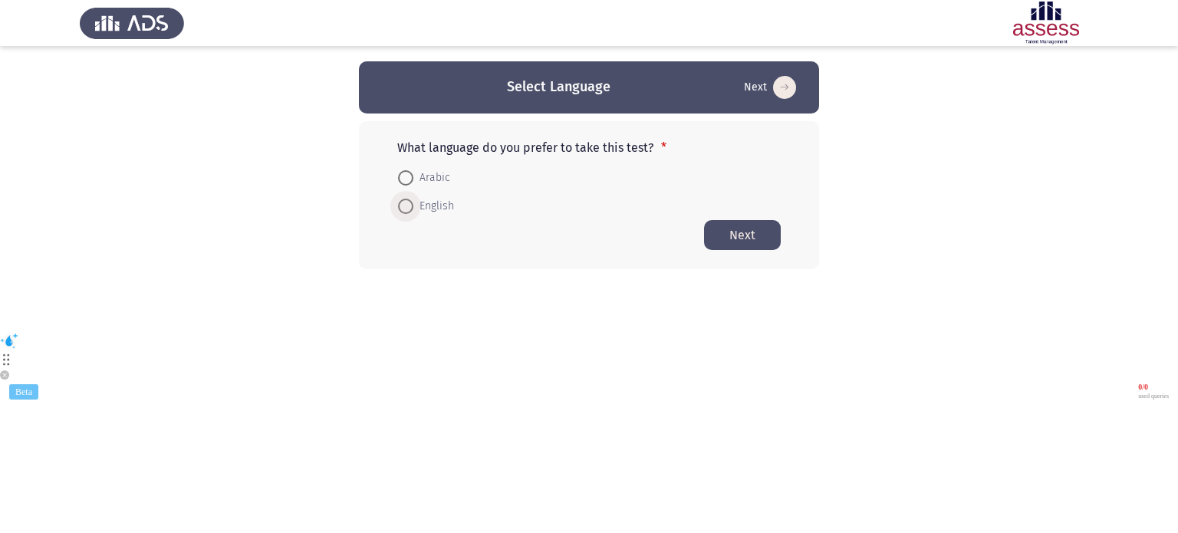
click at [450, 209] on span "English" at bounding box center [433, 206] width 41 height 18
click at [413, 209] on input "English" at bounding box center [405, 206] width 15 height 15
radio input "true"
click at [754, 233] on button "Next" at bounding box center [742, 234] width 77 height 30
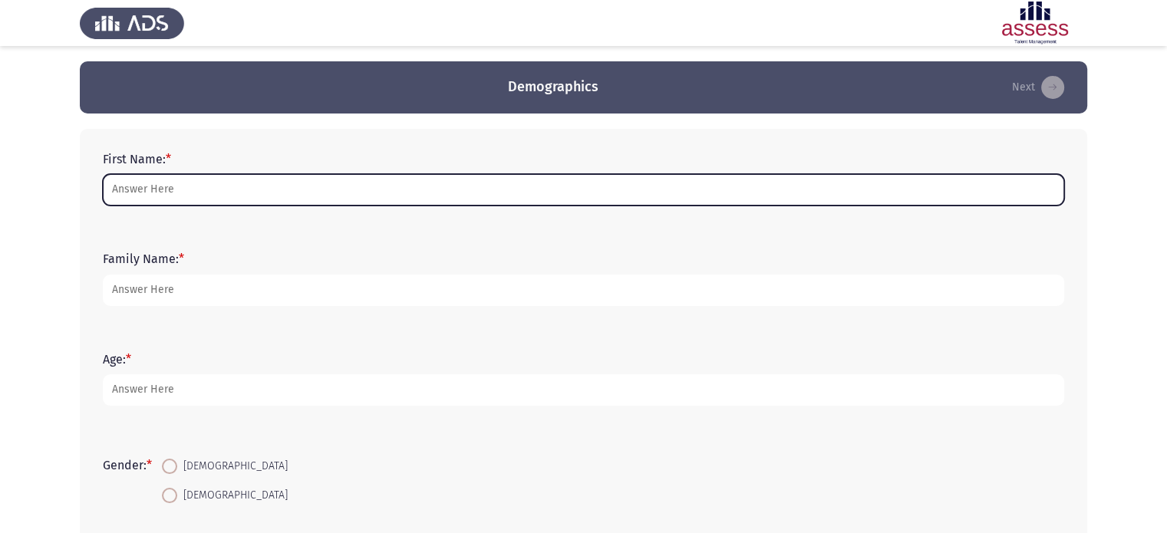
click at [611, 181] on input "First Name: *" at bounding box center [583, 189] width 961 height 31
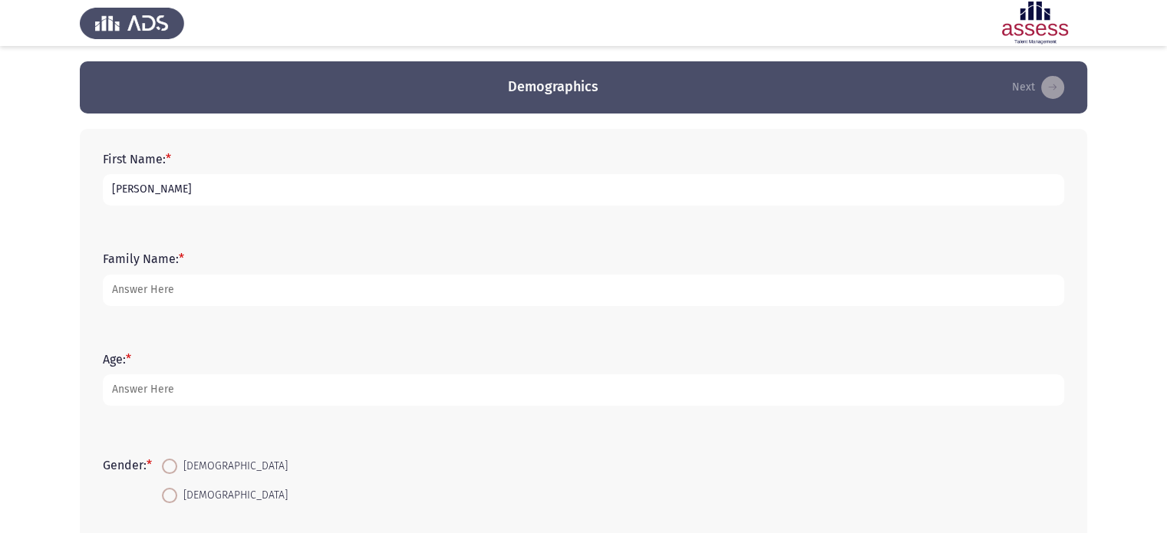
type input "Mahmoud"
type input "Mansour"
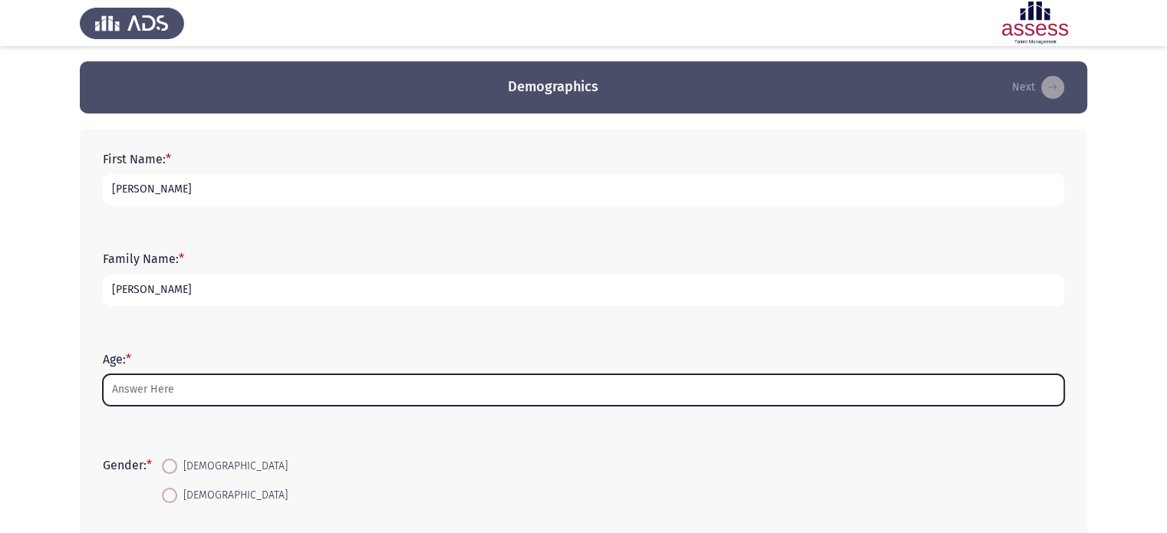
click at [503, 386] on input "Age: *" at bounding box center [583, 389] width 961 height 31
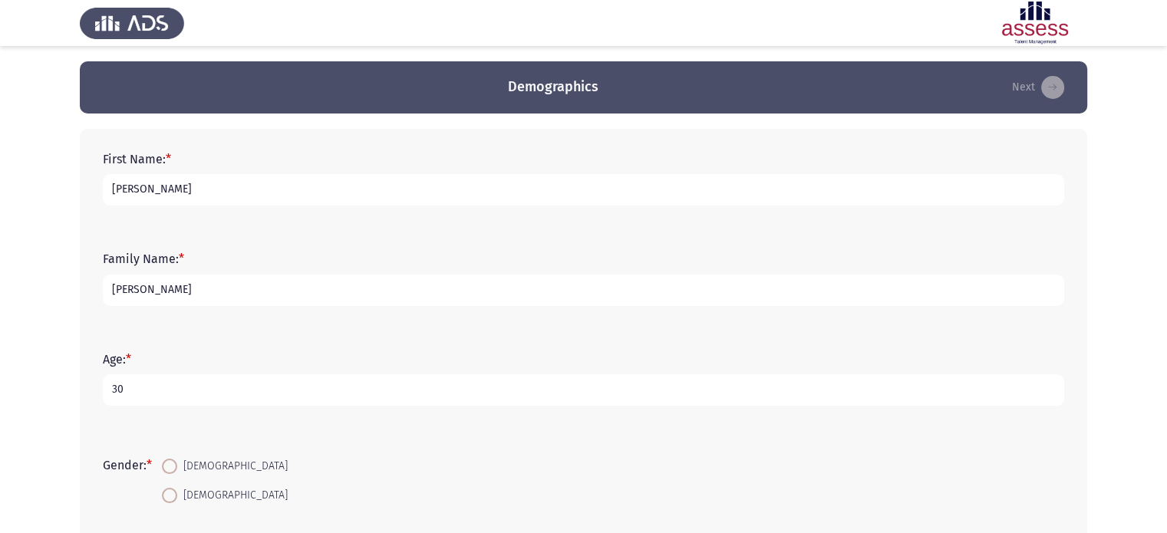
type input "30"
click at [177, 469] on span at bounding box center [169, 466] width 15 height 15
click at [177, 469] on input "Male" at bounding box center [169, 466] width 15 height 15
radio input "true"
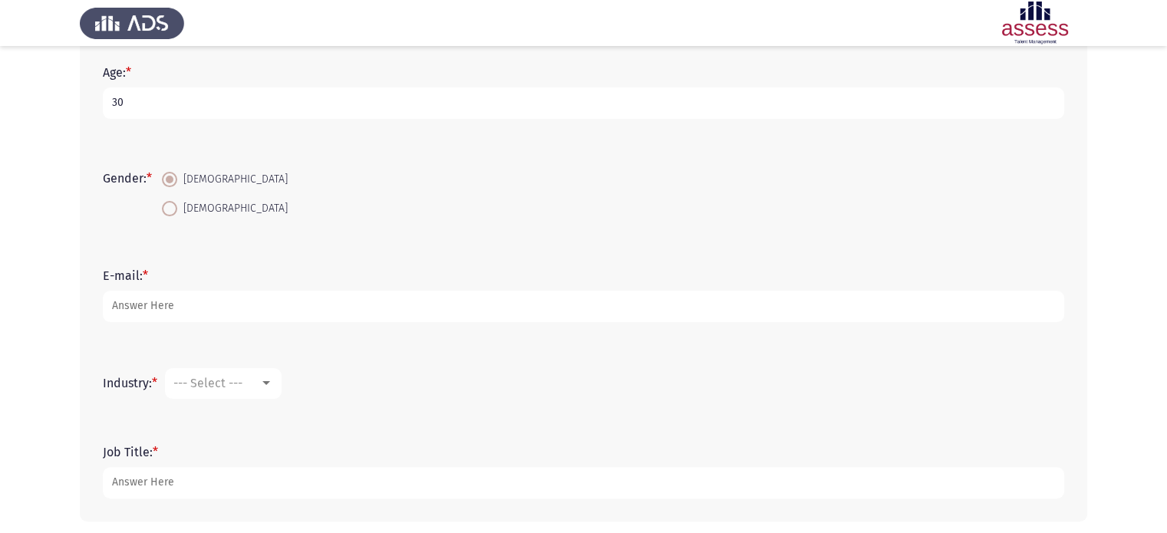
scroll to position [351, 0]
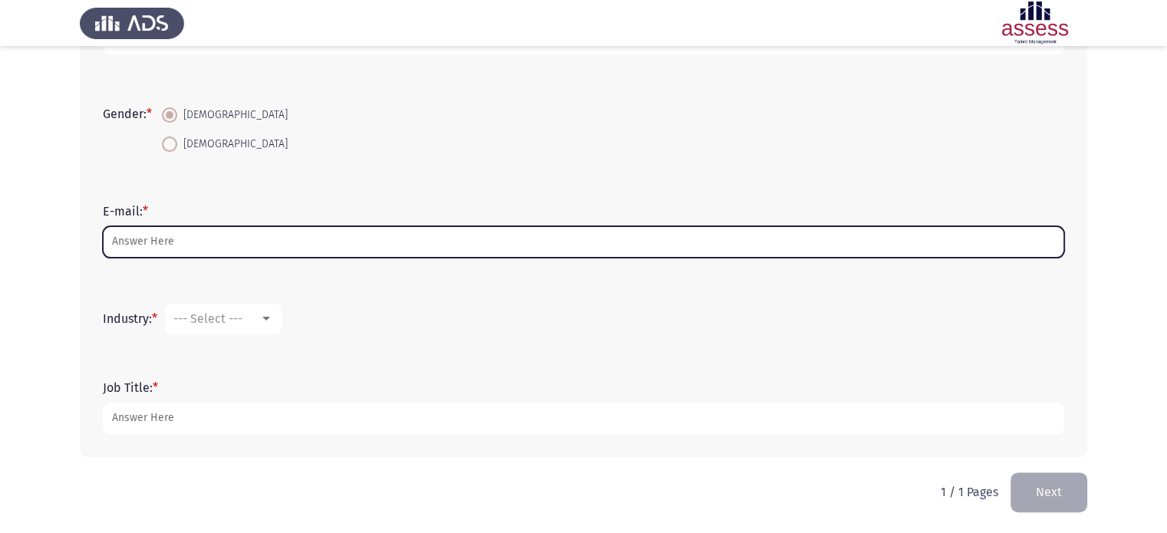
click at [612, 239] on input "E-mail: *" at bounding box center [583, 241] width 961 height 31
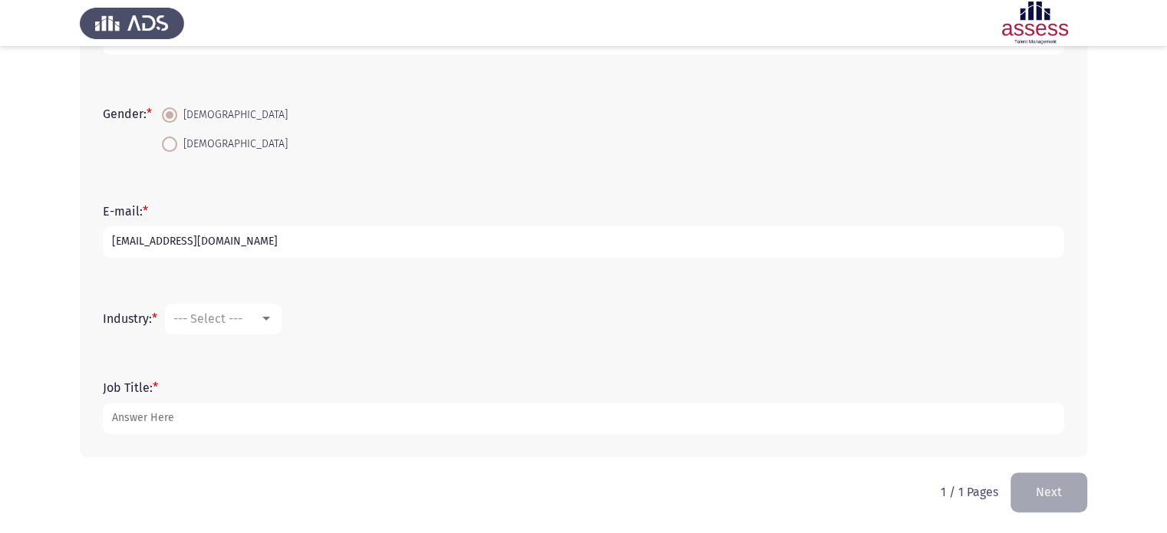
type input "mamansour21894@gmail.com"
click at [268, 317] on div at bounding box center [266, 319] width 8 height 4
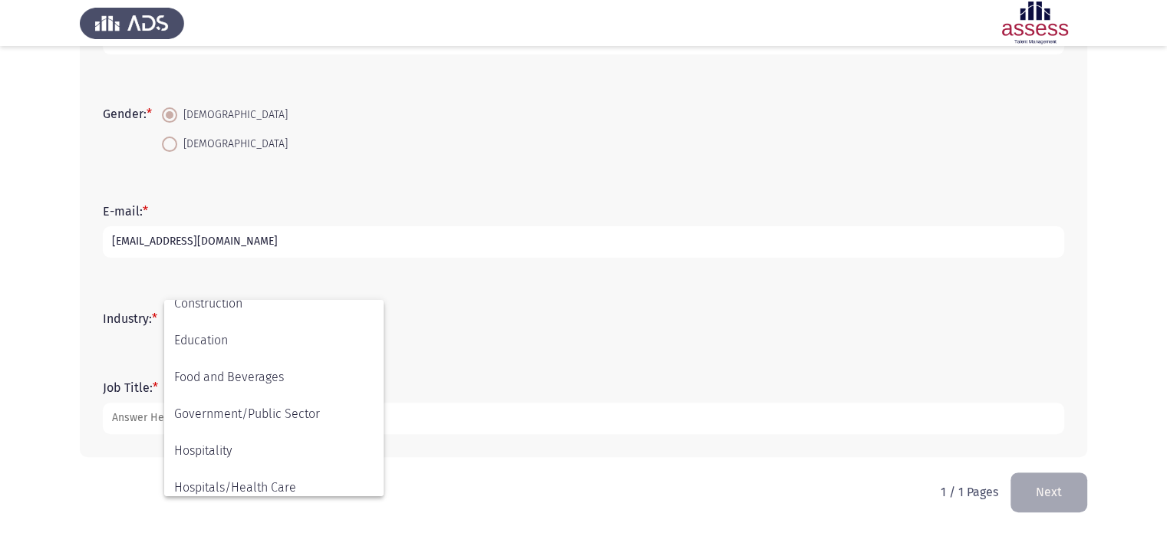
scroll to position [253, 0]
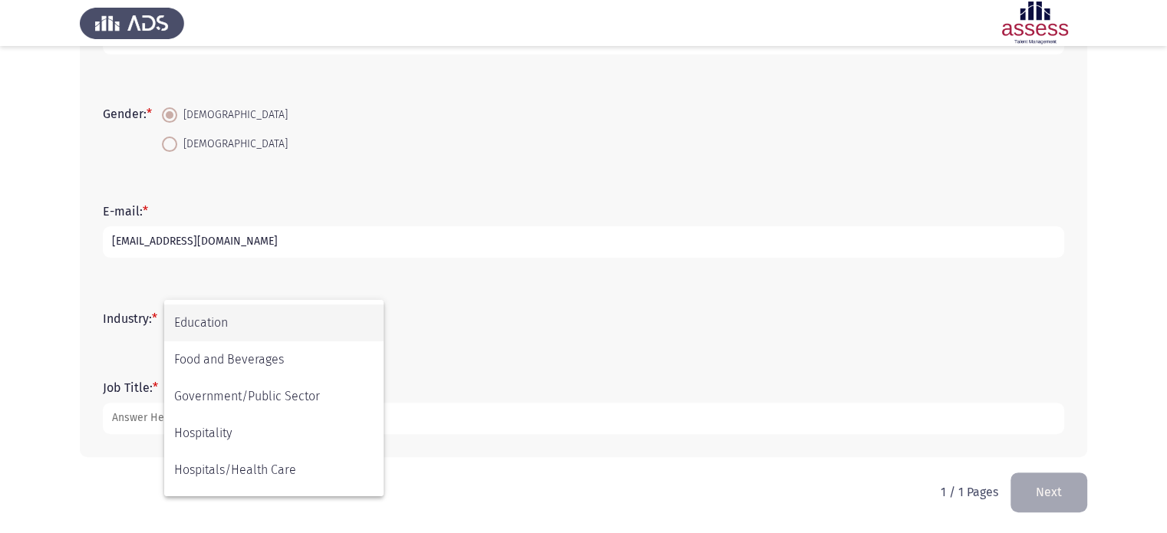
click at [278, 331] on span "Education" at bounding box center [273, 323] width 199 height 37
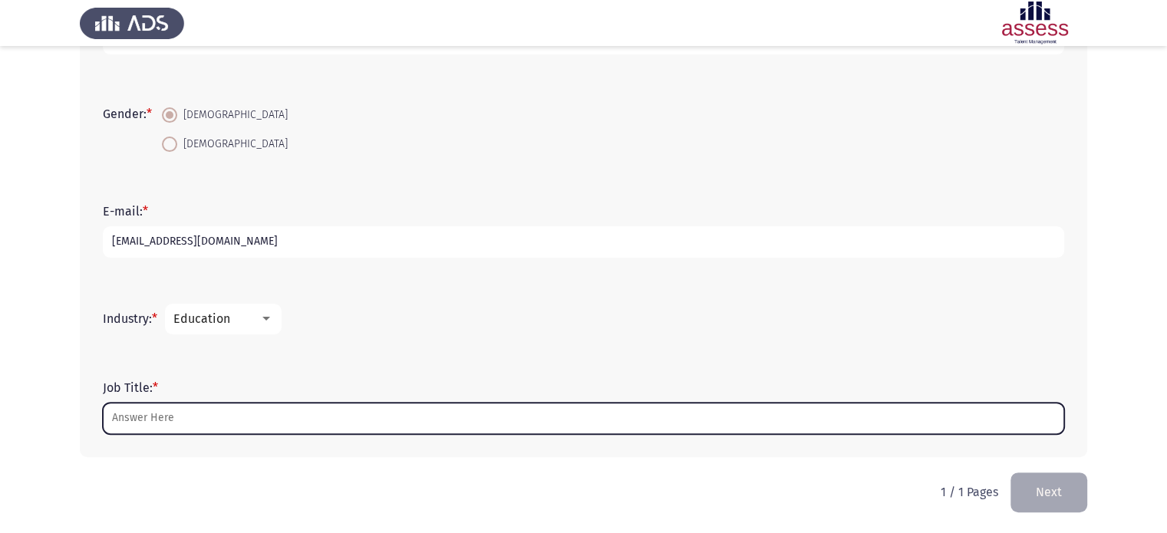
click at [211, 420] on input "Job Title: *" at bounding box center [583, 418] width 961 height 31
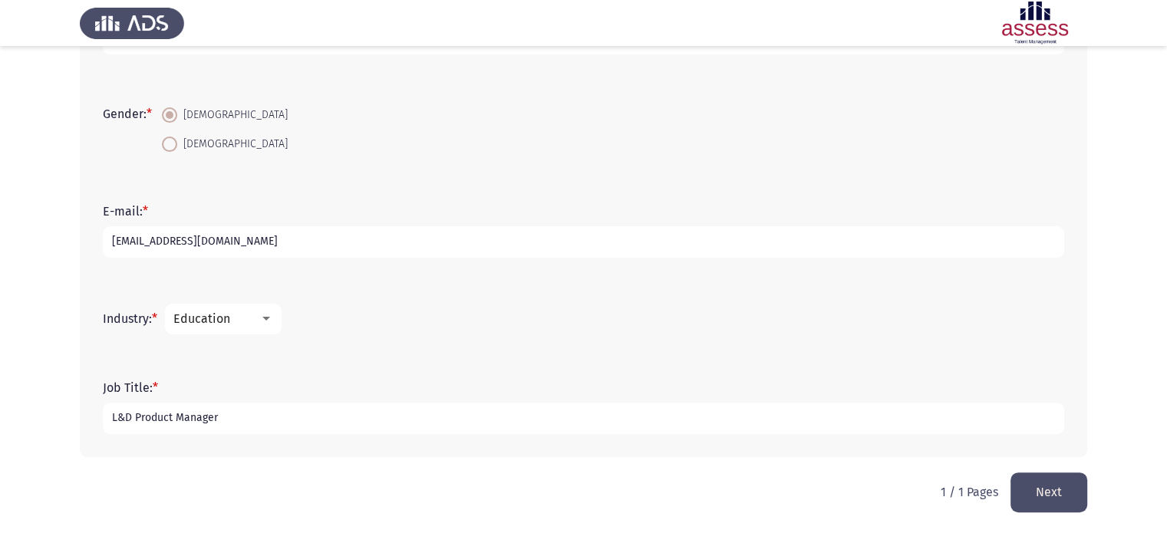
type input "L&D Product Manager"
click at [1074, 492] on button "Next" at bounding box center [1048, 492] width 77 height 39
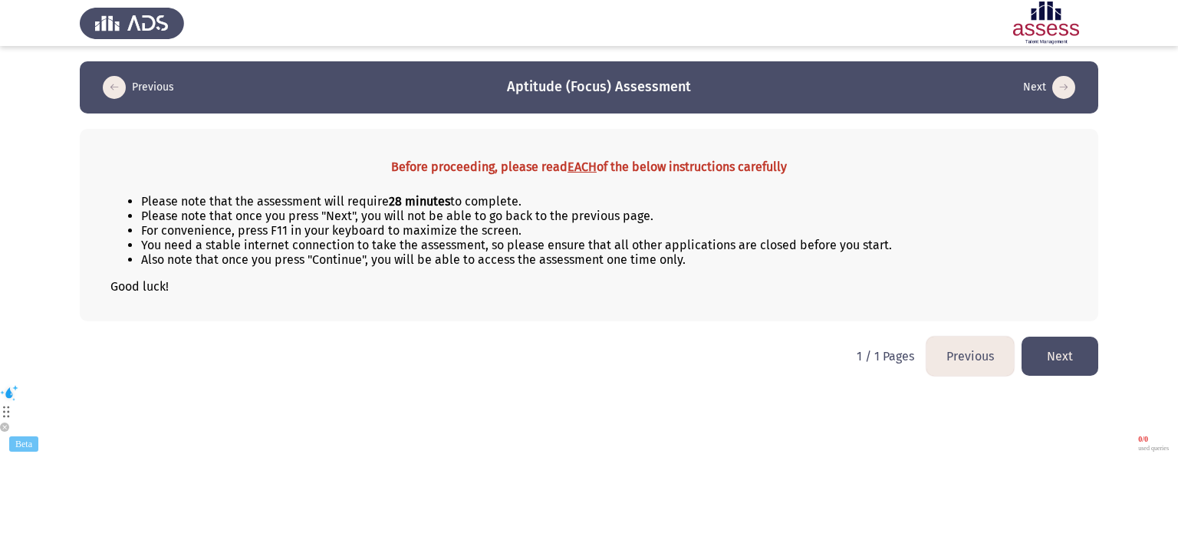
click at [1074, 352] on button "Next" at bounding box center [1060, 356] width 77 height 39
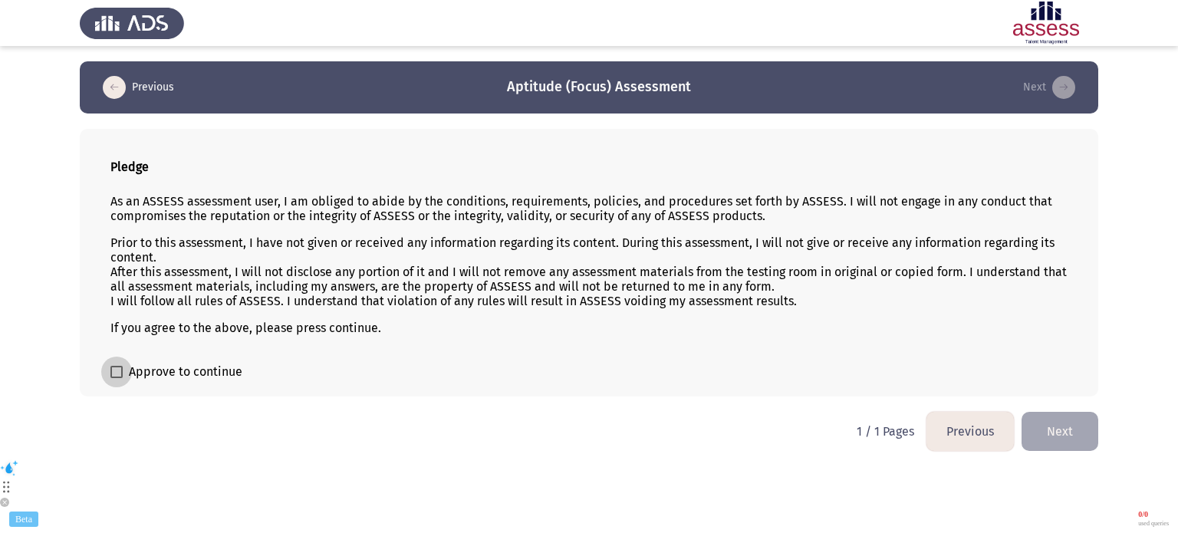
click at [120, 370] on span at bounding box center [116, 372] width 12 height 12
click at [117, 378] on input "Approve to continue" at bounding box center [116, 378] width 1 height 1
checkbox input "true"
click at [1064, 423] on button "Next" at bounding box center [1060, 431] width 77 height 39
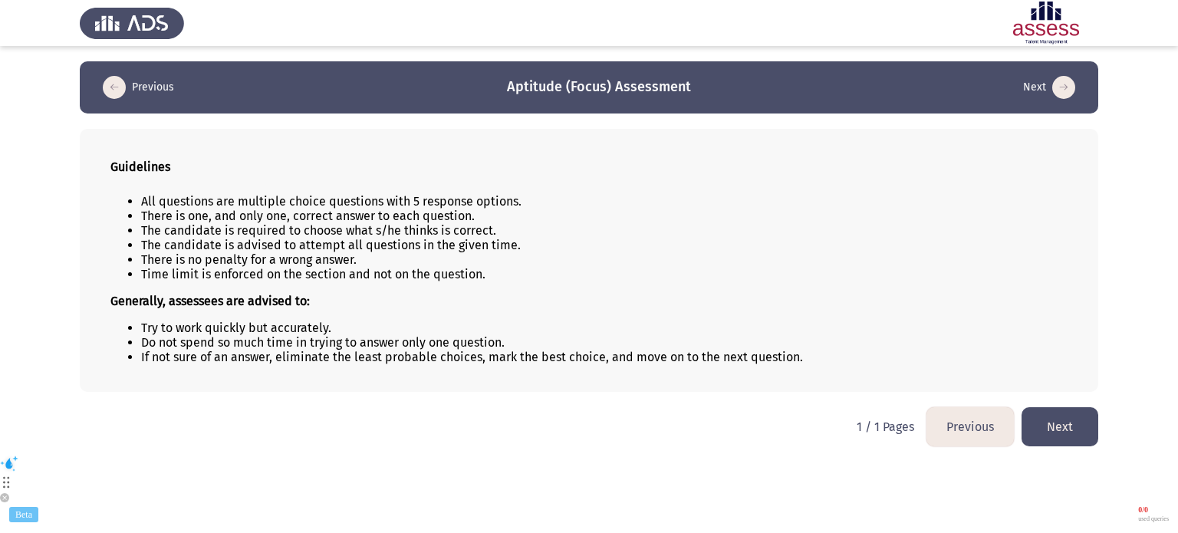
click at [1064, 423] on button "Next" at bounding box center [1060, 426] width 77 height 39
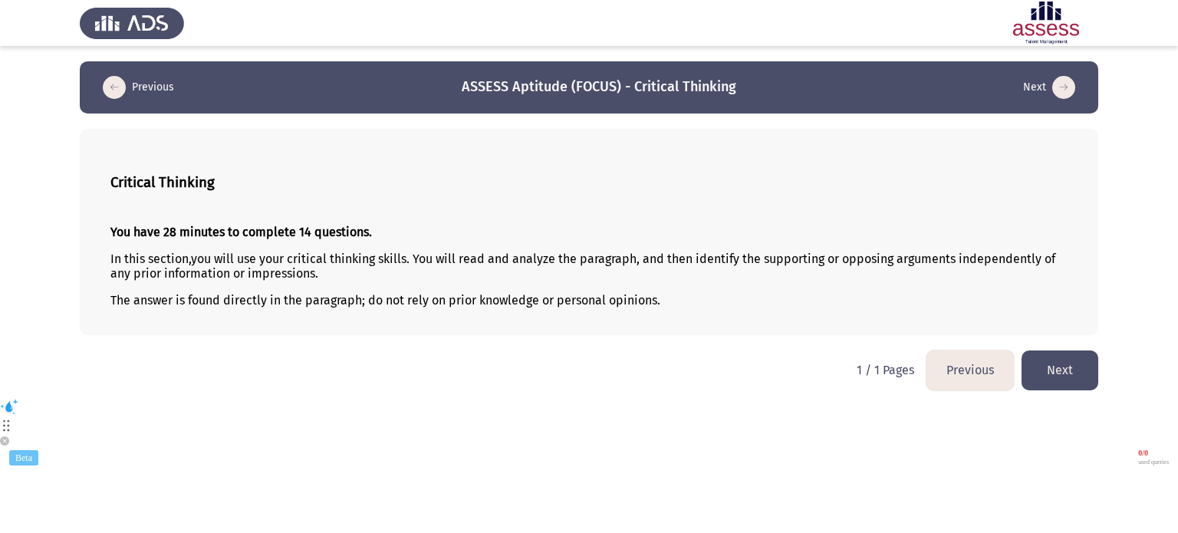
click at [1064, 423] on html "Previous ASSESS Aptitude (FOCUS) - Critical Thinking Next Critical Thinking You…" at bounding box center [589, 237] width 1178 height 474
click at [1068, 383] on button "Next" at bounding box center [1060, 370] width 77 height 39
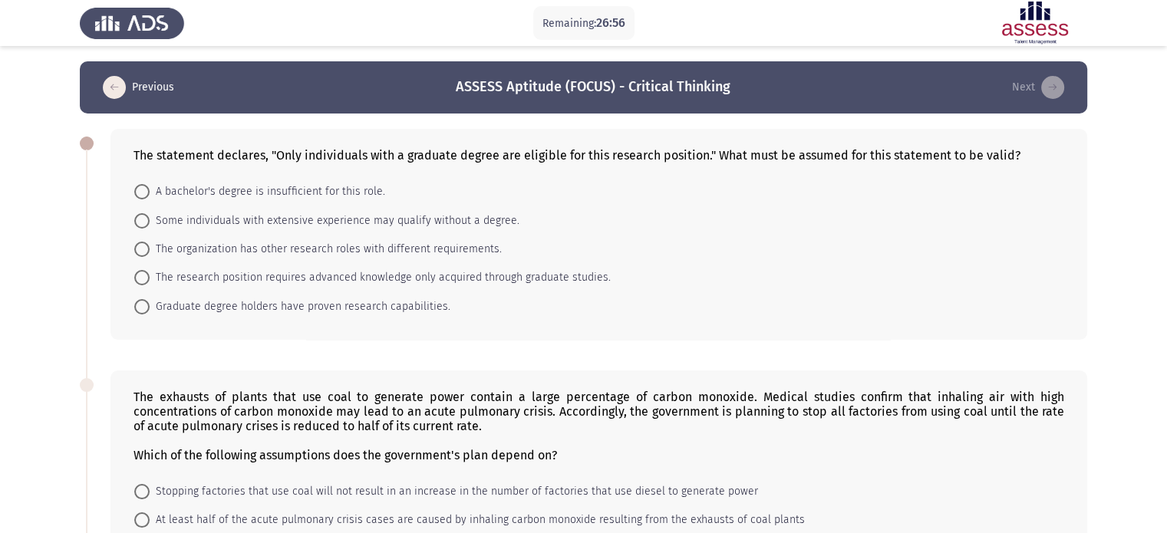
click at [574, 266] on mat-radio-button "The research position requires advanced knowledge only acquired through graduat…" at bounding box center [372, 277] width 496 height 28
click at [575, 273] on span "The research position requires advanced knowledge only acquired through graduat…" at bounding box center [380, 277] width 461 height 18
click at [150, 273] on input "The research position requires advanced knowledge only acquired through graduat…" at bounding box center [141, 277] width 15 height 15
radio input "true"
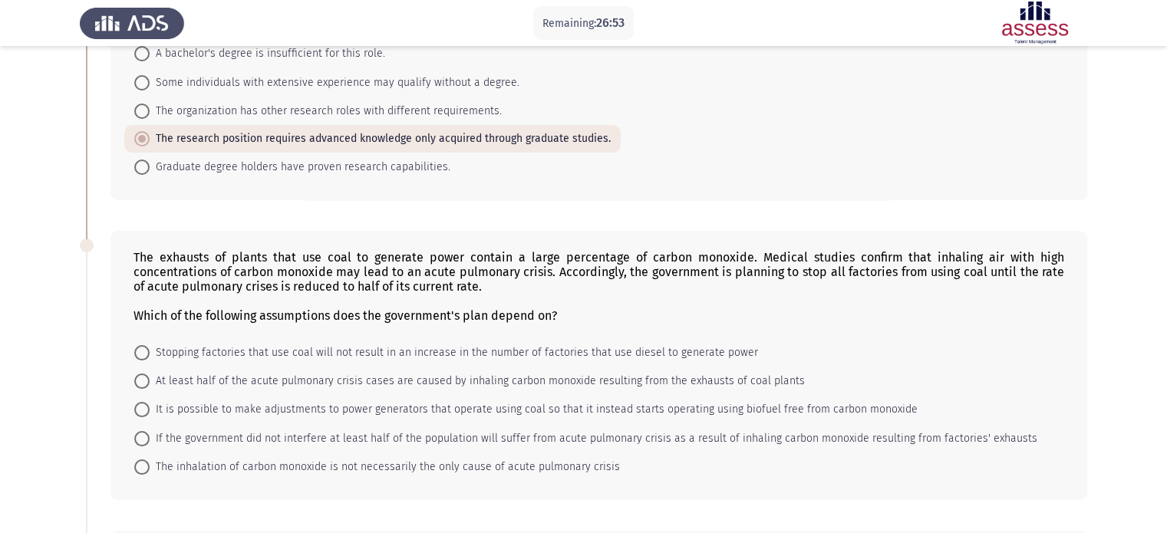
scroll to position [184, 0]
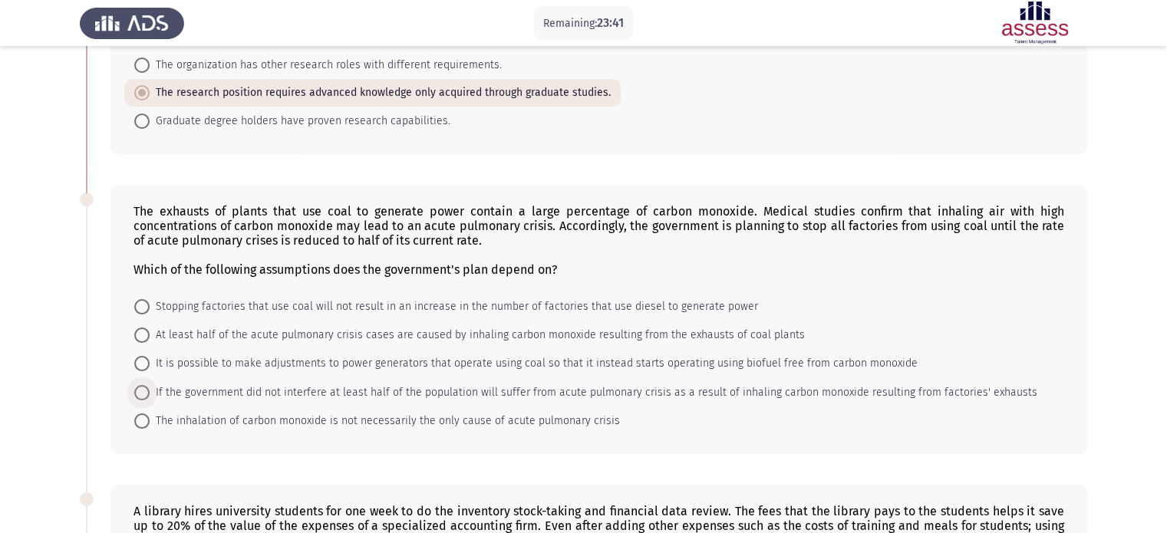
click at [607, 396] on span "If the government did not interfere at least half of the population will suffer…" at bounding box center [593, 393] width 887 height 18
click at [150, 396] on input "If the government did not interfere at least half of the population will suffer…" at bounding box center [141, 392] width 15 height 15
radio input "true"
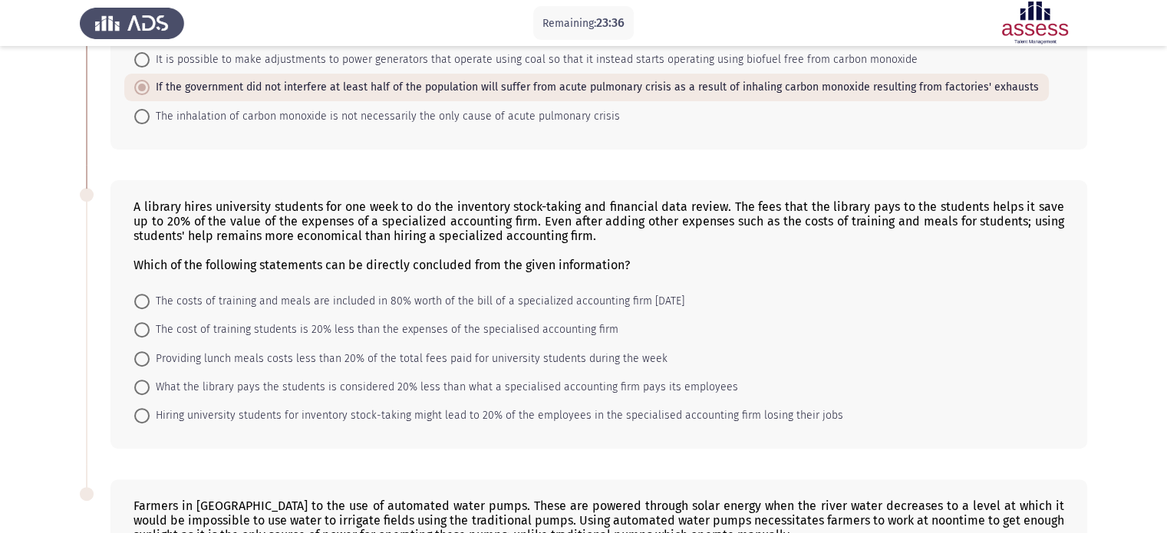
scroll to position [497, 0]
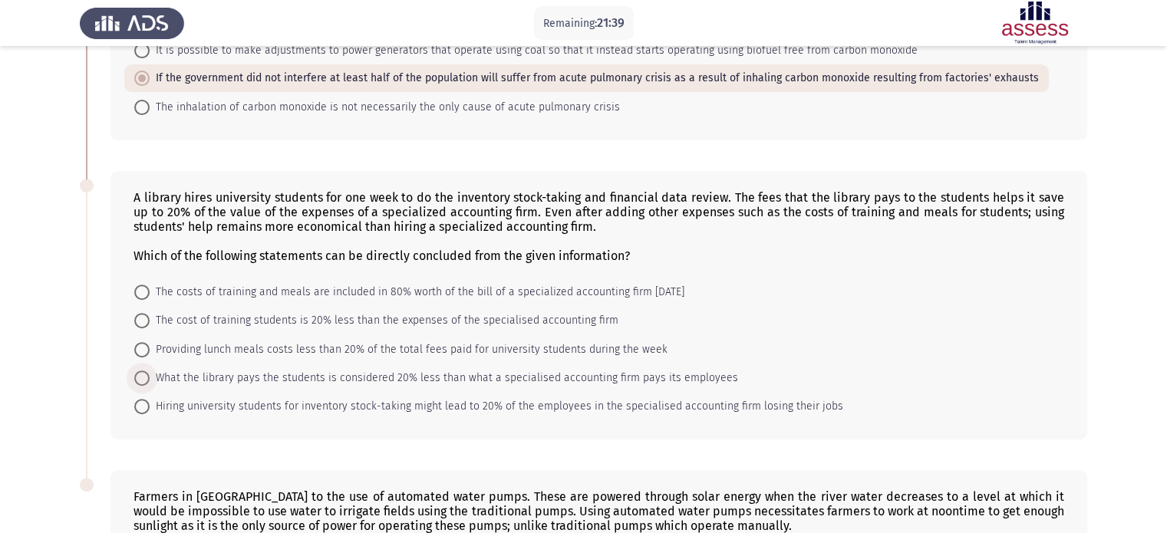
click at [647, 370] on span "What the library pays the students is considered 20% less than what a specialis…" at bounding box center [444, 378] width 588 height 18
click at [150, 370] on input "What the library pays the students is considered 20% less than what a specialis…" at bounding box center [141, 377] width 15 height 15
radio input "true"
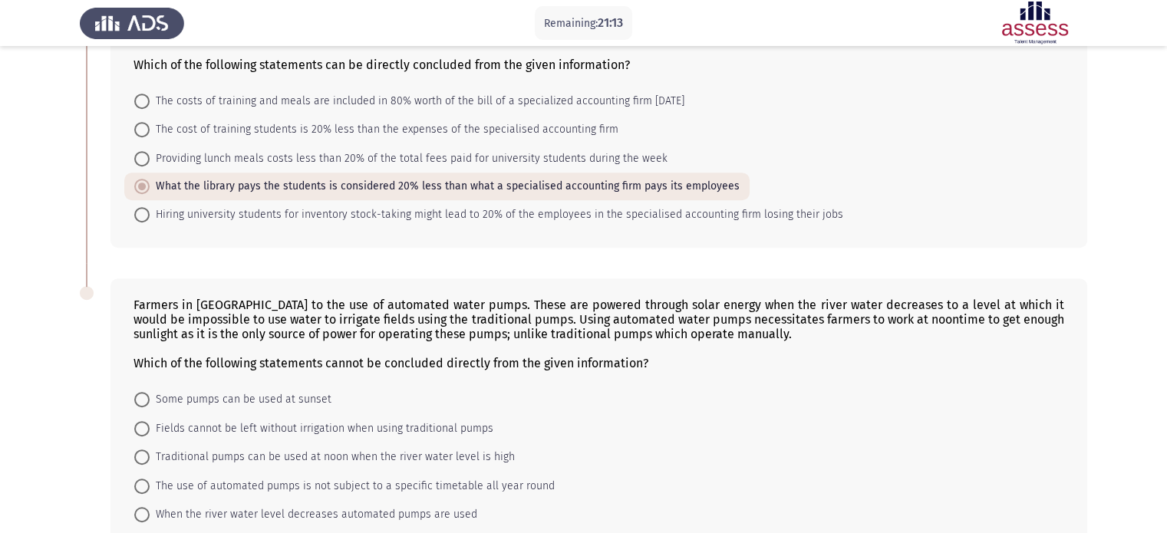
scroll to position [712, 0]
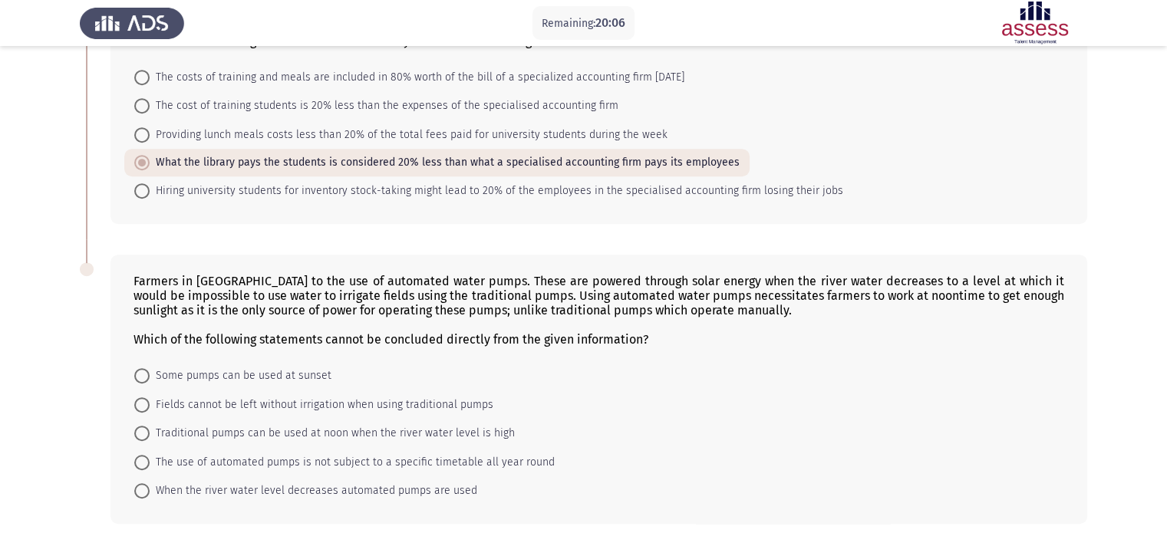
click at [739, 304] on div "Farmers in Palm village resort to the use of automated water pumps. These are p…" at bounding box center [598, 310] width 930 height 73
click at [393, 433] on span "Traditional pumps can be used at noon when the river water level is high" at bounding box center [332, 433] width 365 height 18
click at [150, 433] on input "Traditional pumps can be used at noon when the river water level is high" at bounding box center [141, 433] width 15 height 15
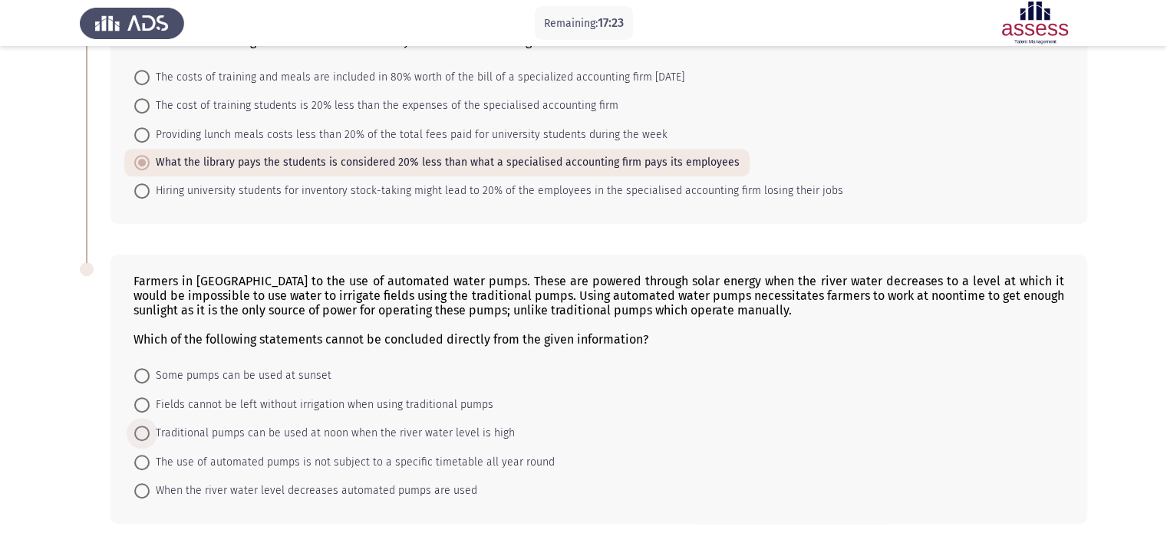
radio input "true"
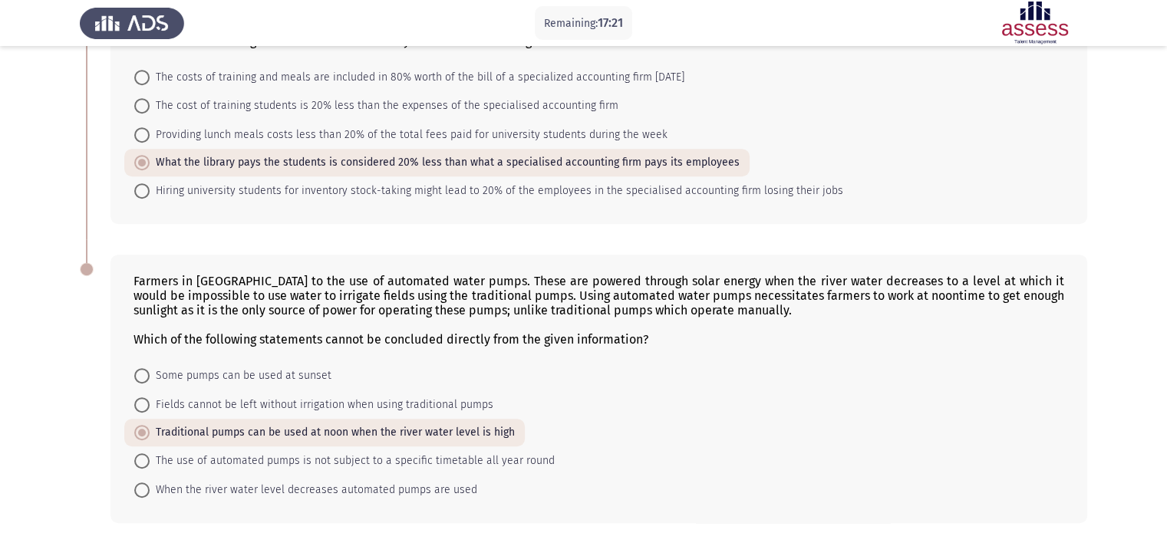
scroll to position [779, 0]
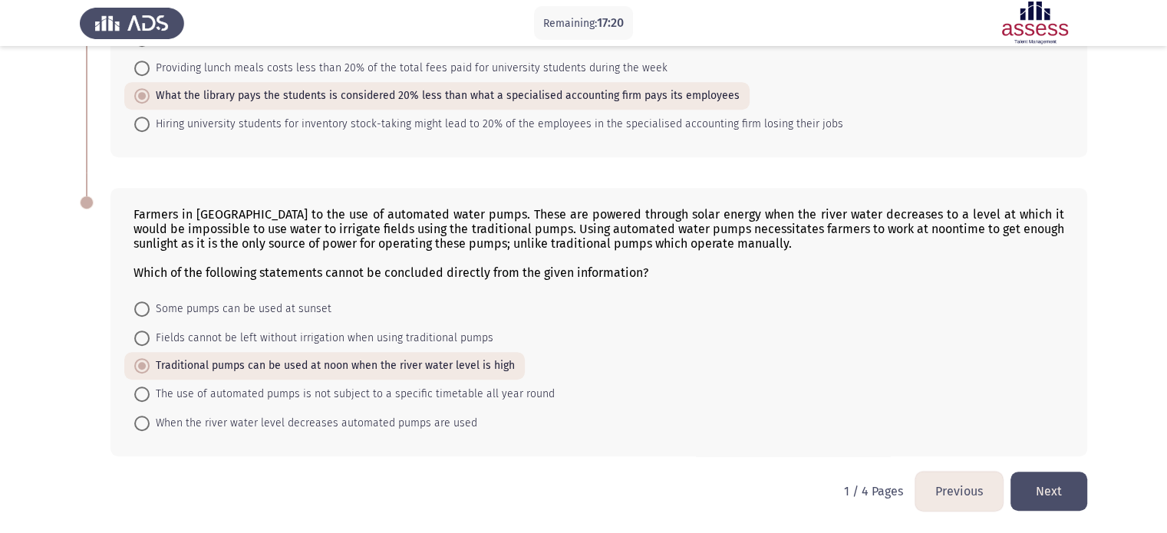
click at [1052, 496] on button "Next" at bounding box center [1048, 491] width 77 height 39
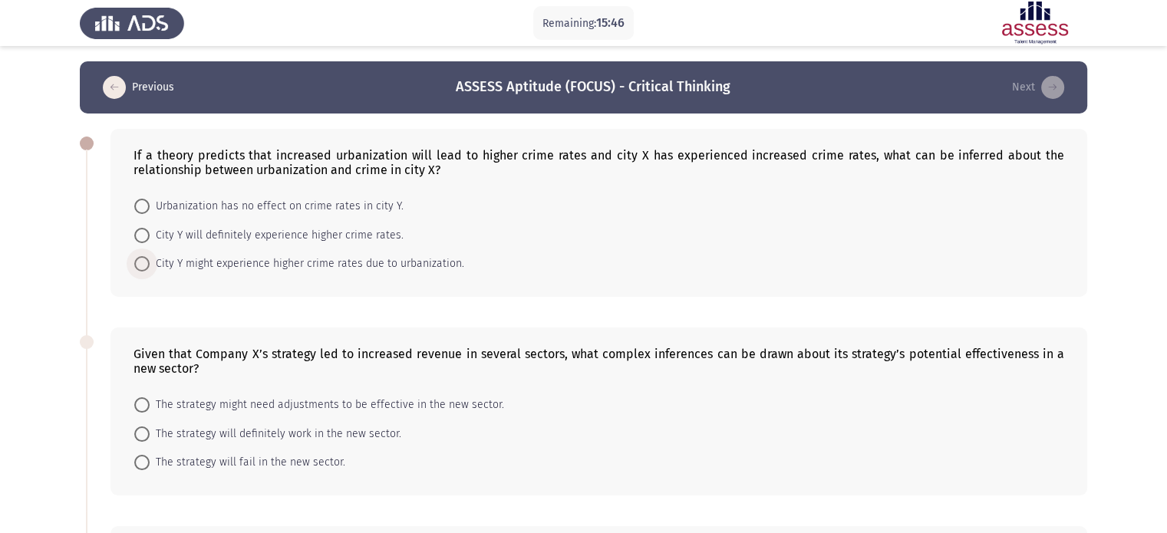
click at [429, 266] on span "City Y might experience higher crime rates due to urbanization." at bounding box center [307, 264] width 314 height 18
click at [150, 266] on input "City Y might experience higher crime rates due to urbanization." at bounding box center [141, 263] width 15 height 15
radio input "true"
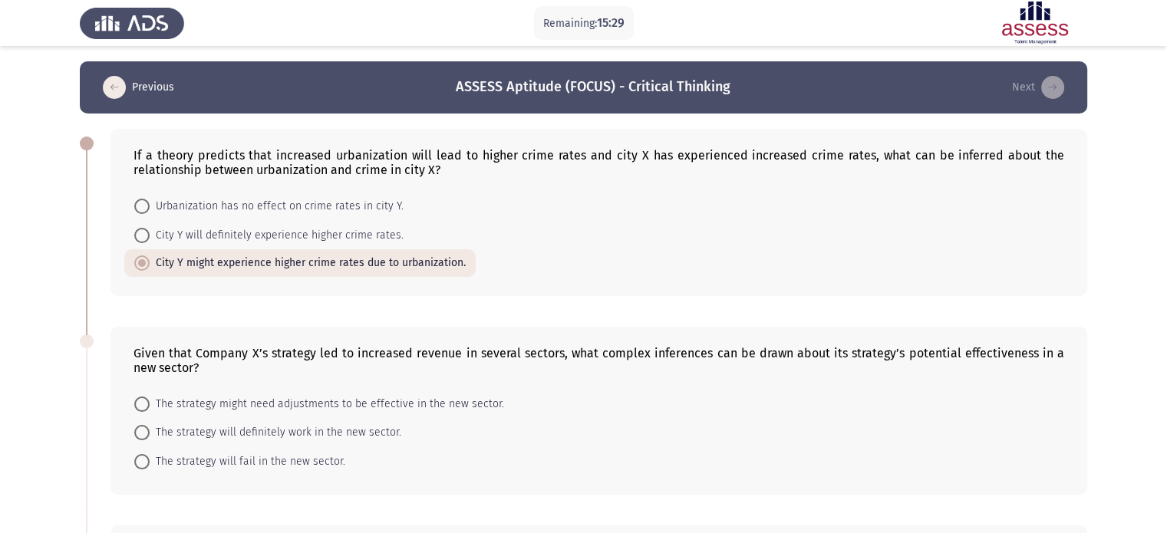
click at [34, 361] on app-assessment-container "Remaining: 15:29 Previous ASSESS Aptitude (FOCUS) - Critical Thinking Next If a…" at bounding box center [583, 534] width 1167 height 947
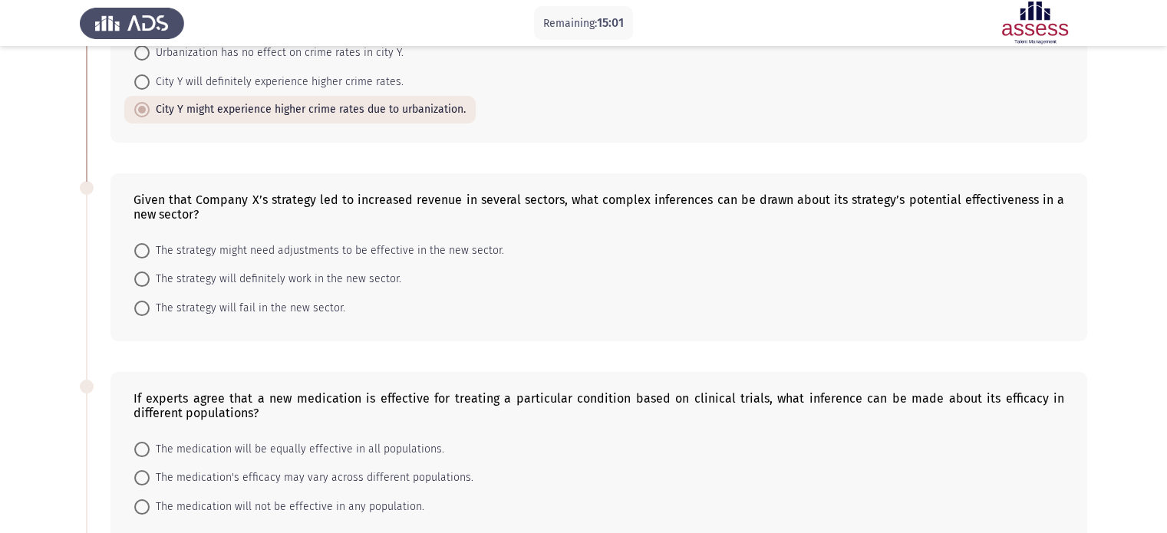
scroll to position [123, 0]
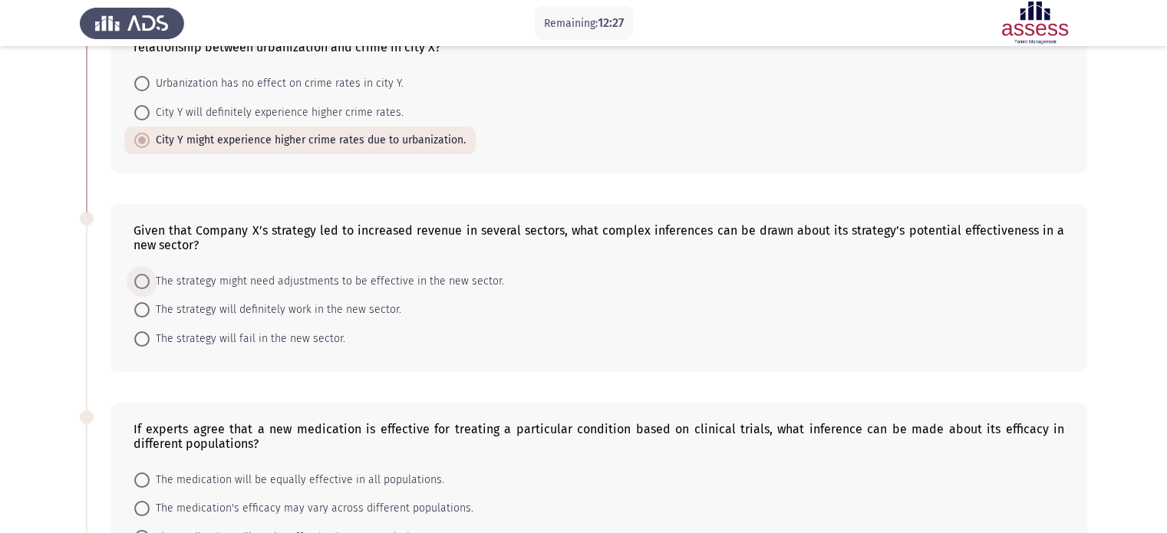
click at [426, 272] on span "The strategy might need adjustments to be effective in the new sector." at bounding box center [327, 281] width 354 height 18
click at [150, 274] on input "The strategy might need adjustments to be effective in the new sector." at bounding box center [141, 281] width 15 height 15
radio input "true"
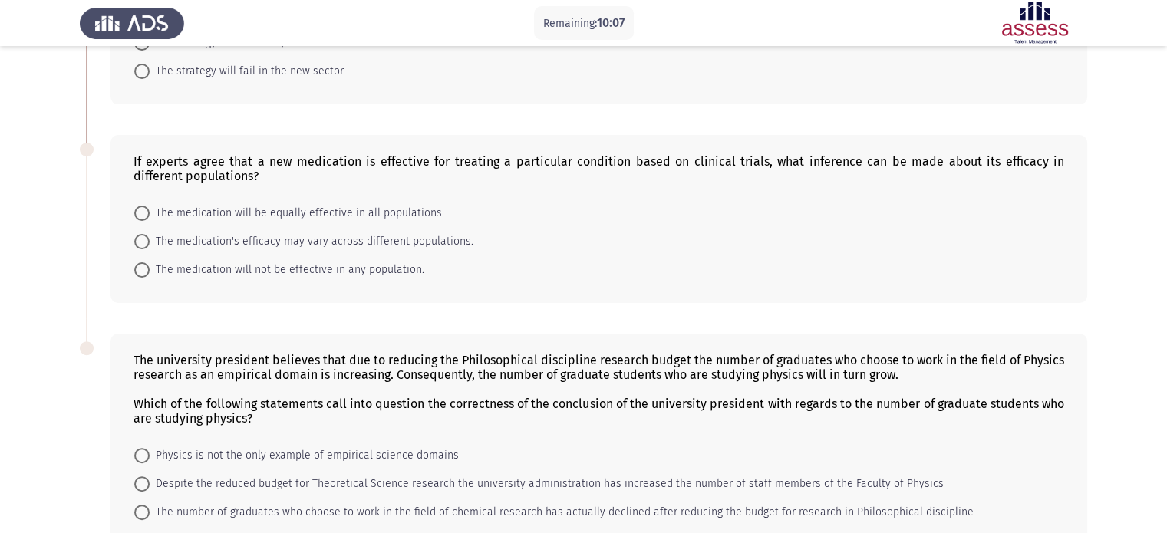
scroll to position [413, 0]
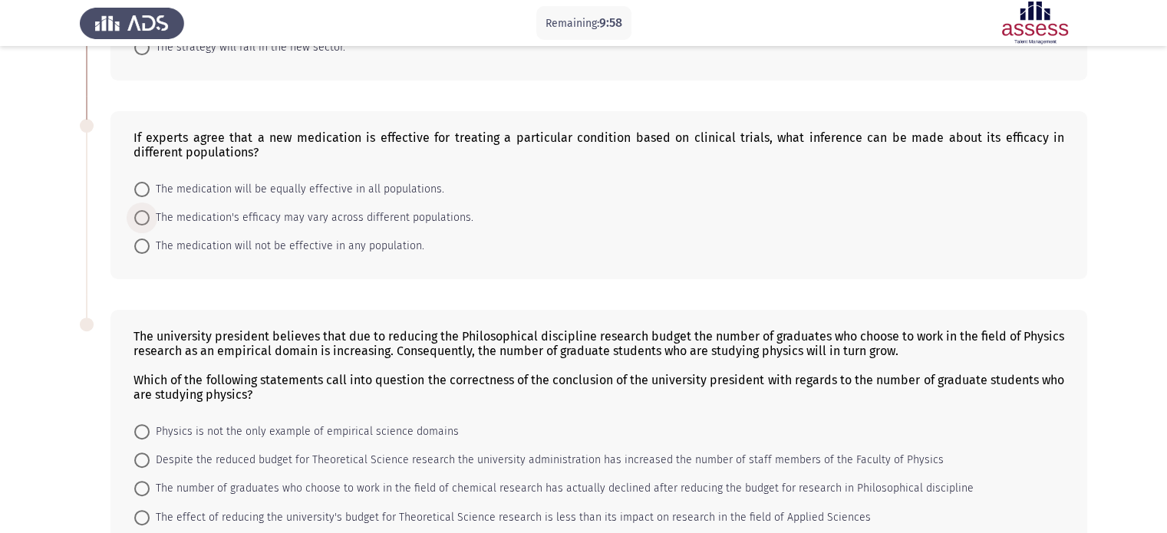
click at [321, 220] on span "The medication's efficacy may vary across different populations." at bounding box center [312, 218] width 324 height 18
click at [150, 220] on input "The medication's efficacy may vary across different populations." at bounding box center [141, 217] width 15 height 15
radio input "true"
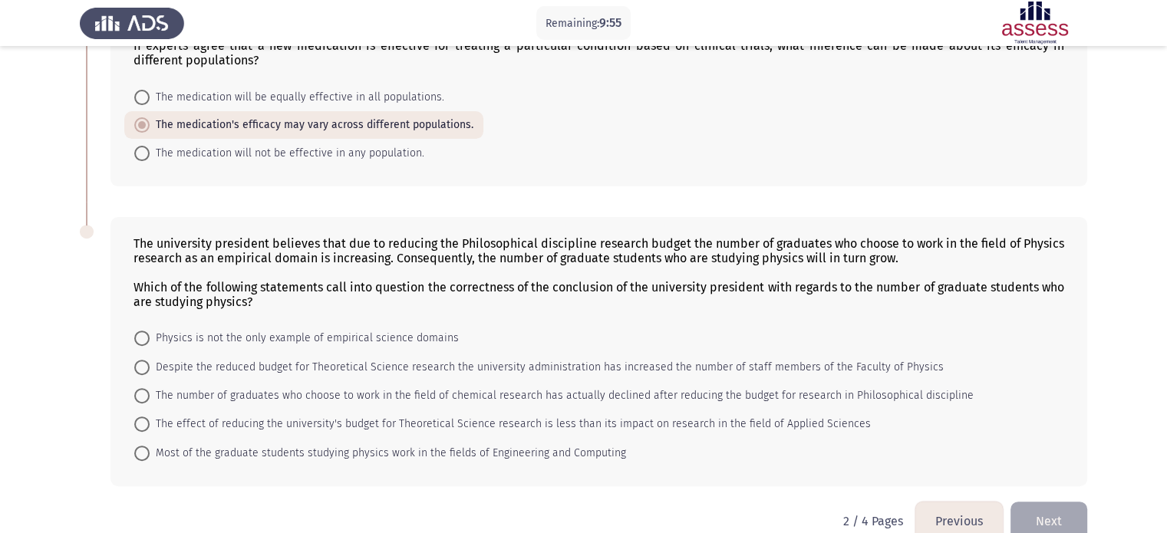
scroll to position [535, 0]
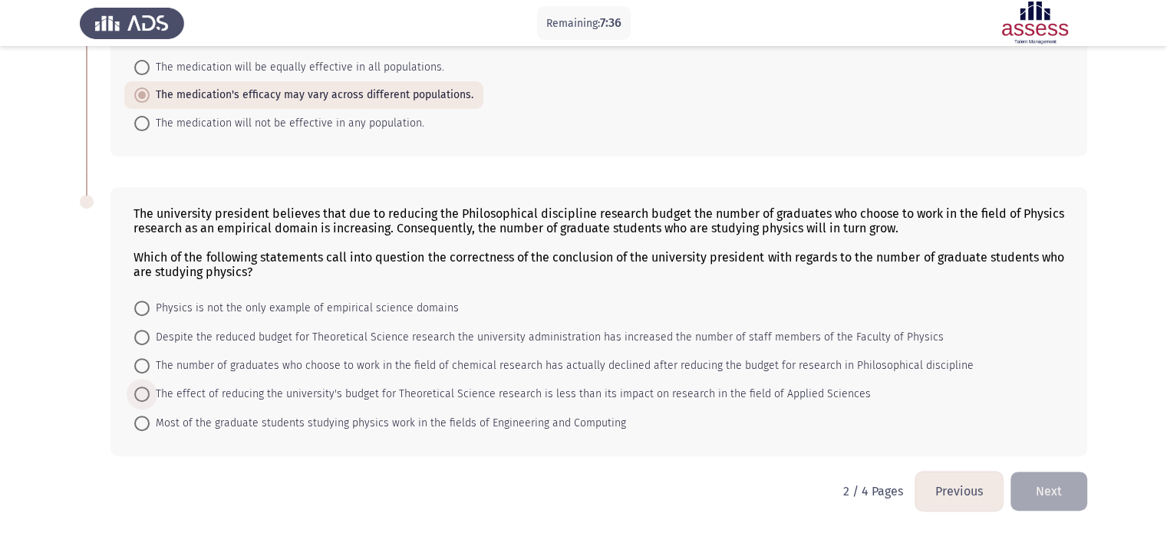
click at [763, 397] on span "The effect of reducing the university's budget for Theoretical Science research…" at bounding box center [510, 394] width 721 height 18
click at [150, 397] on input "The effect of reducing the university's budget for Theoretical Science research…" at bounding box center [141, 394] width 15 height 15
radio input "true"
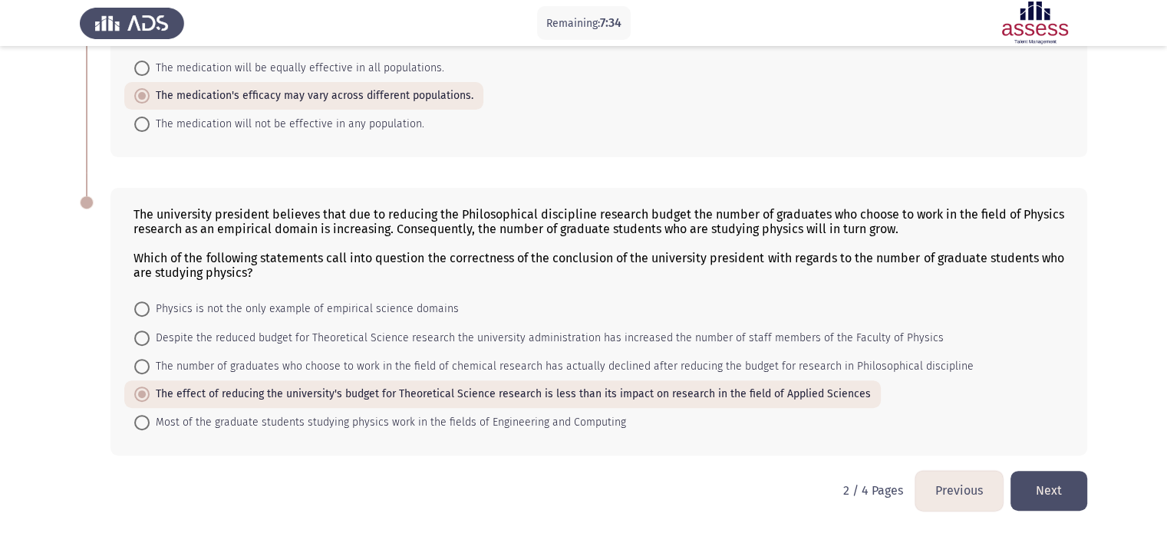
click at [1052, 484] on button "Next" at bounding box center [1048, 490] width 77 height 39
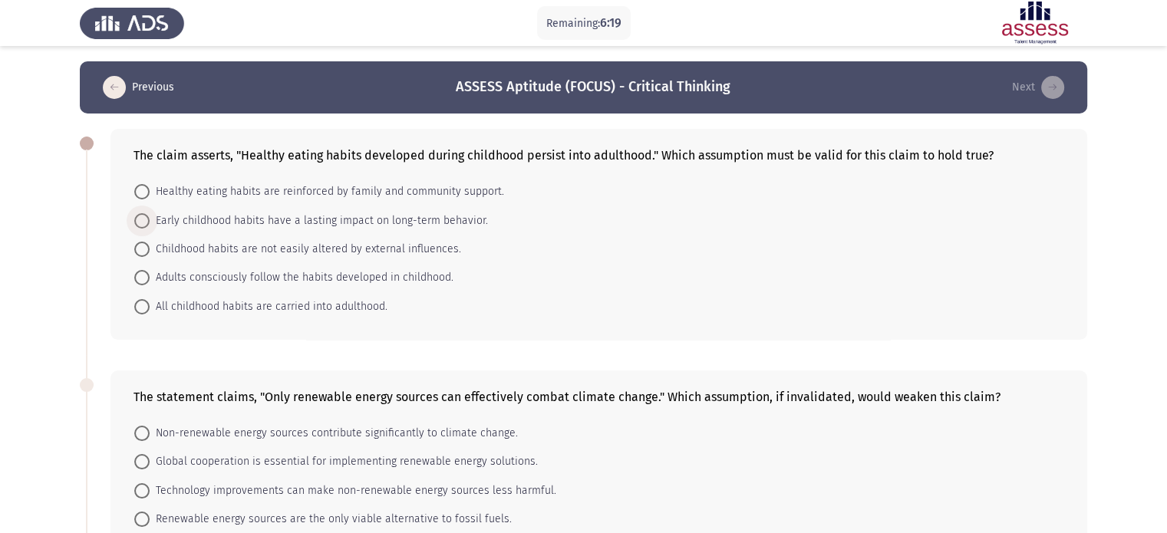
click at [425, 226] on span "Early childhood habits have a lasting impact on long-term behavior." at bounding box center [319, 221] width 338 height 18
click at [150, 226] on input "Early childhood habits have a lasting impact on long-term behavior." at bounding box center [141, 220] width 15 height 15
radio input "true"
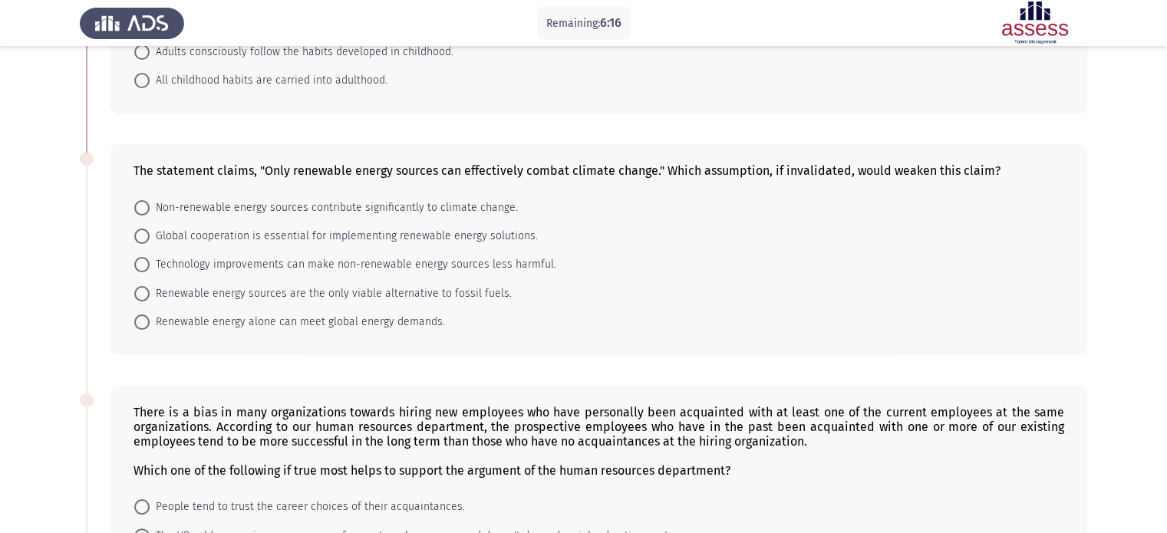
scroll to position [307, 0]
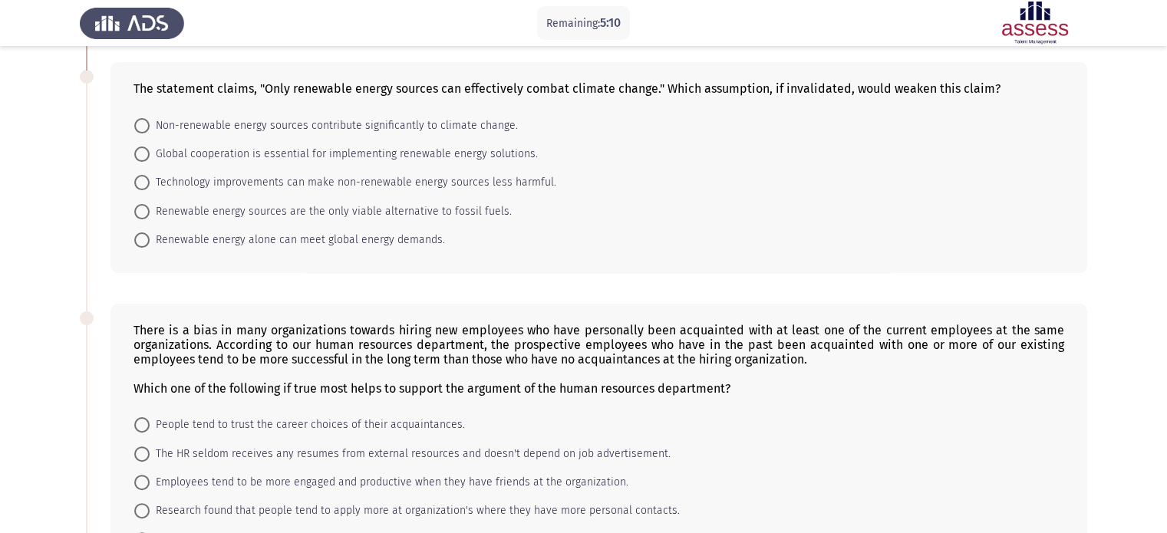
click at [512, 153] on span "Global cooperation is essential for implementing renewable energy solutions." at bounding box center [344, 154] width 388 height 18
click at [150, 153] on input "Global cooperation is essential for implementing renewable energy solutions." at bounding box center [141, 154] width 15 height 15
radio input "true"
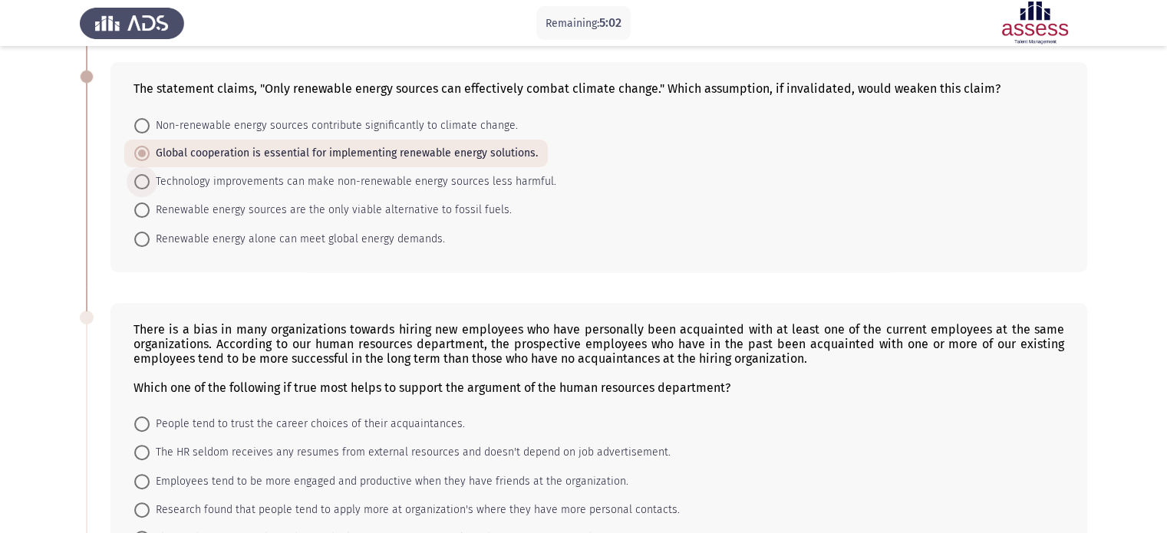
click at [541, 183] on span "Technology improvements can make non-renewable energy sources less harmful." at bounding box center [353, 182] width 407 height 18
click at [150, 183] on input "Technology improvements can make non-renewable energy sources less harmful." at bounding box center [141, 181] width 15 height 15
radio input "true"
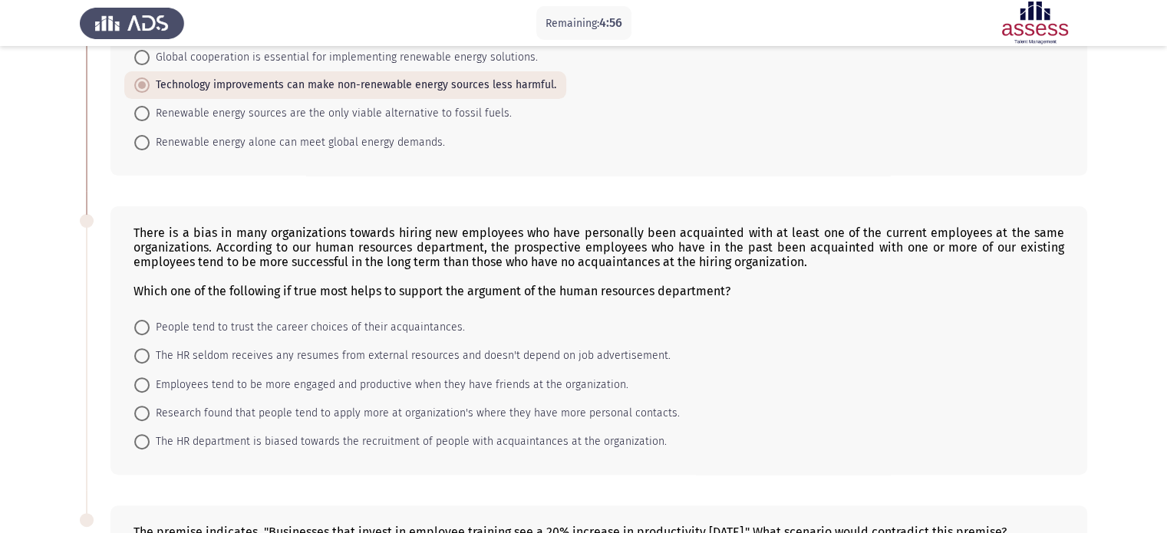
scroll to position [401, 0]
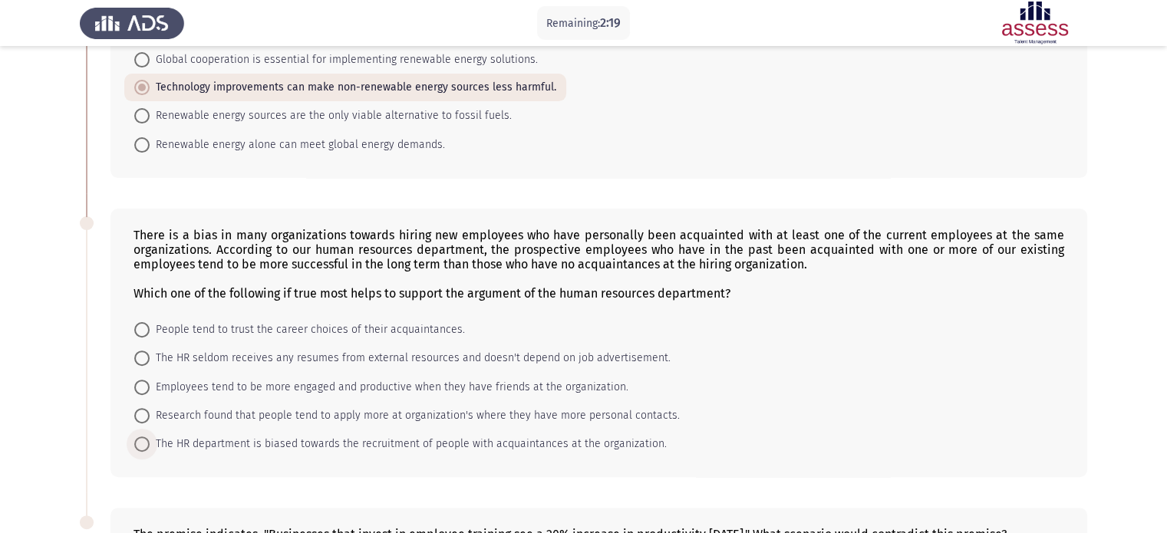
click at [529, 447] on span "The HR department is biased towards the recruitment of people with acquaintance…" at bounding box center [408, 444] width 517 height 18
click at [150, 447] on input "The HR department is biased towards the recruitment of people with acquaintance…" at bounding box center [141, 443] width 15 height 15
radio input "true"
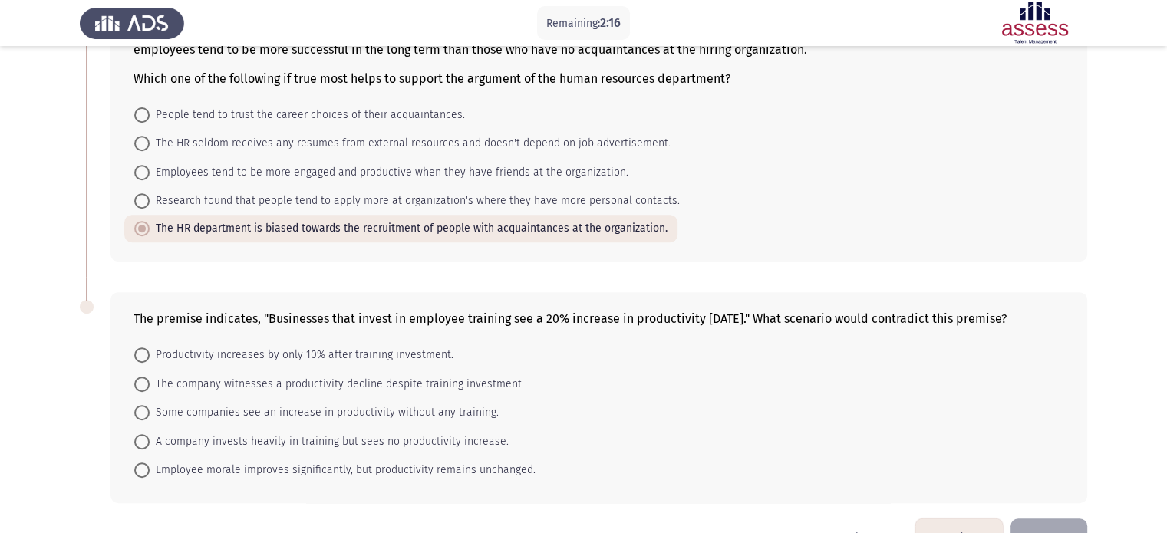
scroll to position [676, 0]
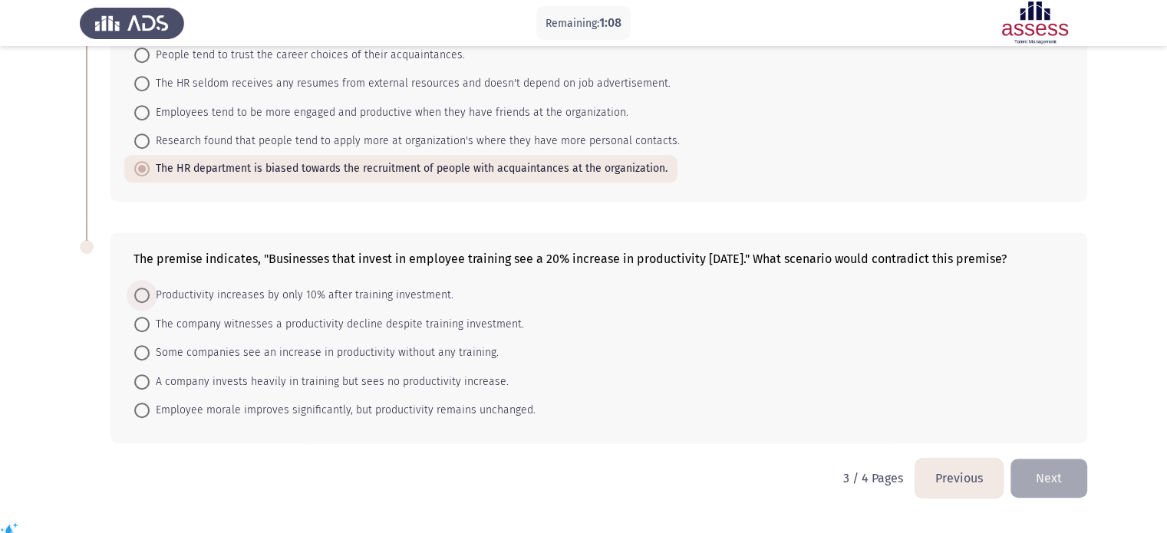
click at [423, 305] on span "Productivity increases by only 10% after training investment." at bounding box center [302, 295] width 304 height 18
click at [150, 303] on input "Productivity increases by only 10% after training investment." at bounding box center [141, 295] width 15 height 15
radio input "true"
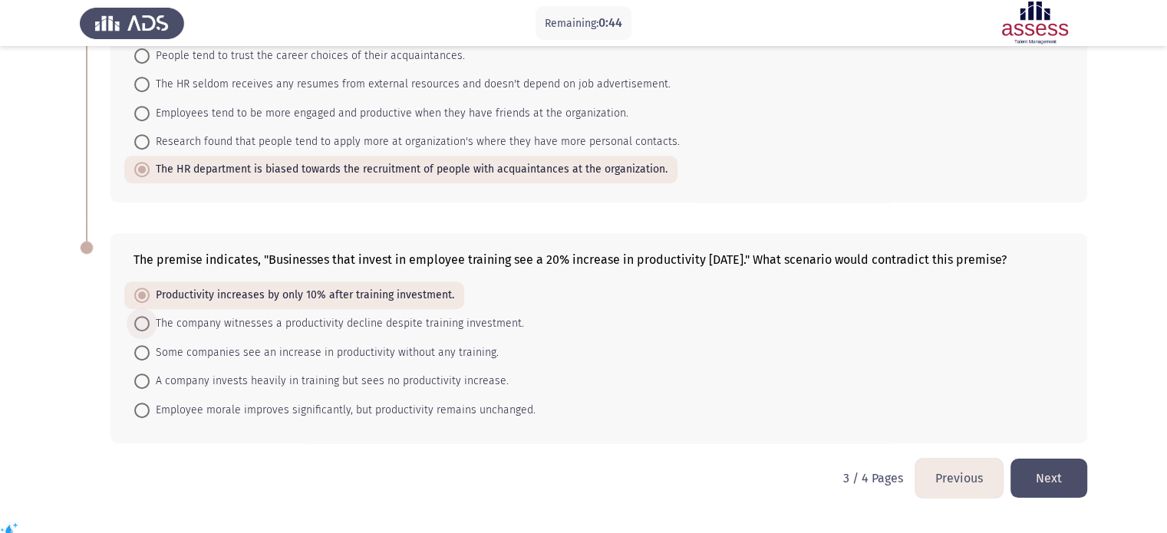
click at [485, 333] on span "The company witnesses a productivity decline despite training investment." at bounding box center [337, 323] width 374 height 18
click at [150, 331] on input "The company witnesses a productivity decline despite training investment." at bounding box center [141, 323] width 15 height 15
radio input "true"
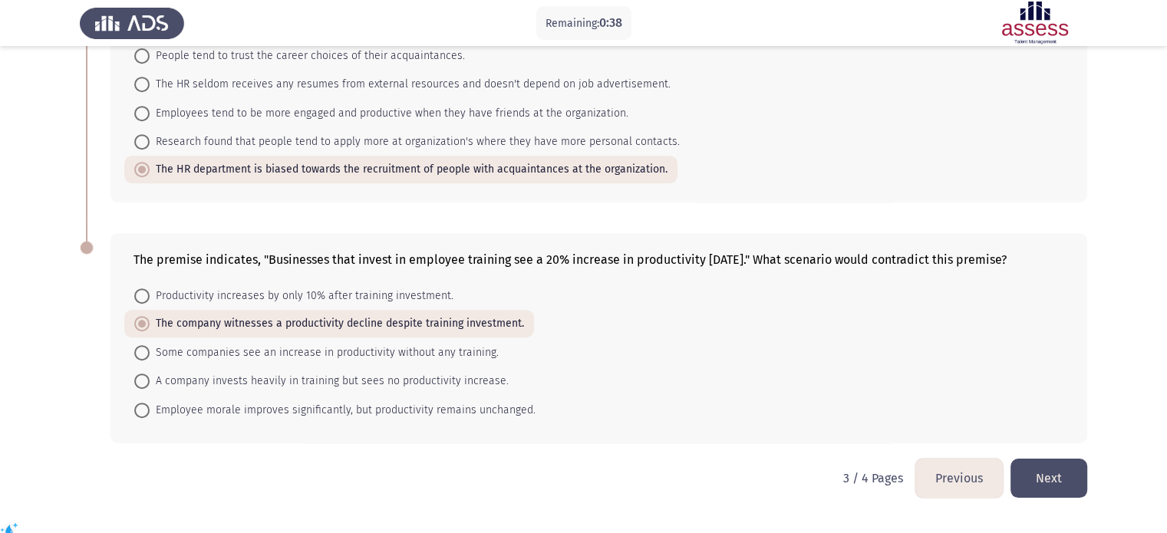
click at [1055, 486] on button "Next" at bounding box center [1048, 478] width 77 height 39
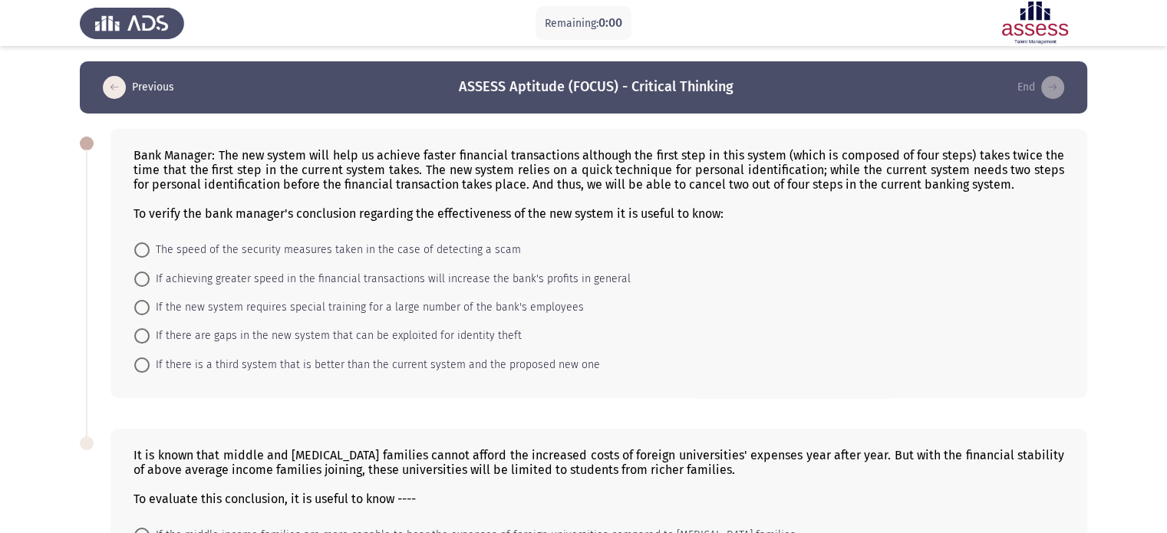
scroll to position [226, 0]
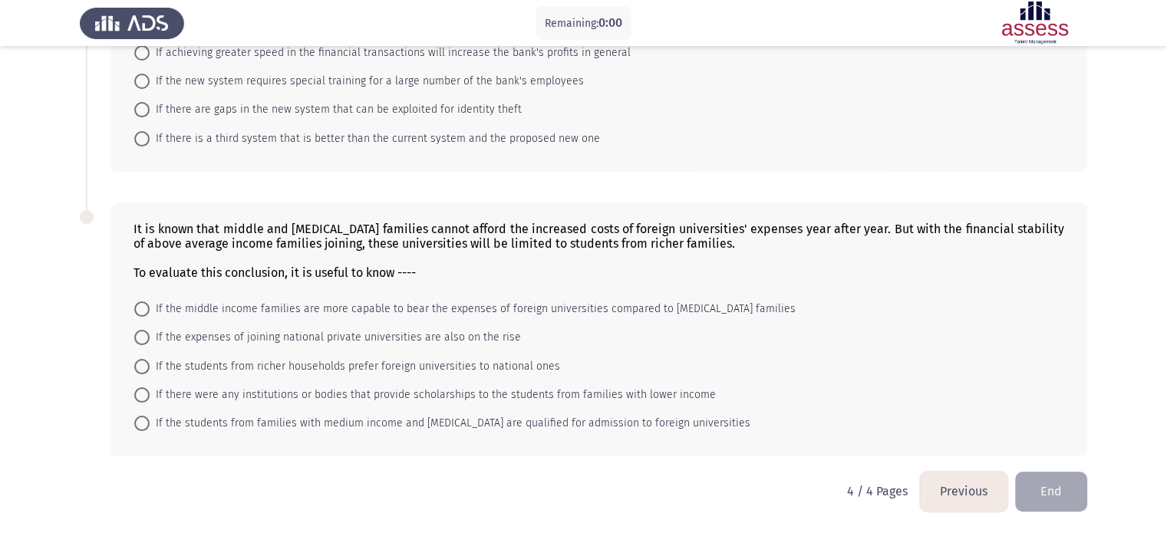
click at [160, 321] on mat-radio-button "If the middle income families are more capable to bear the expenses of foreign …" at bounding box center [464, 309] width 681 height 28
click at [146, 312] on span at bounding box center [141, 308] width 15 height 15
click at [146, 312] on input "If the middle income families are more capable to bear the expenses of foreign …" at bounding box center [141, 308] width 15 height 15
radio input "true"
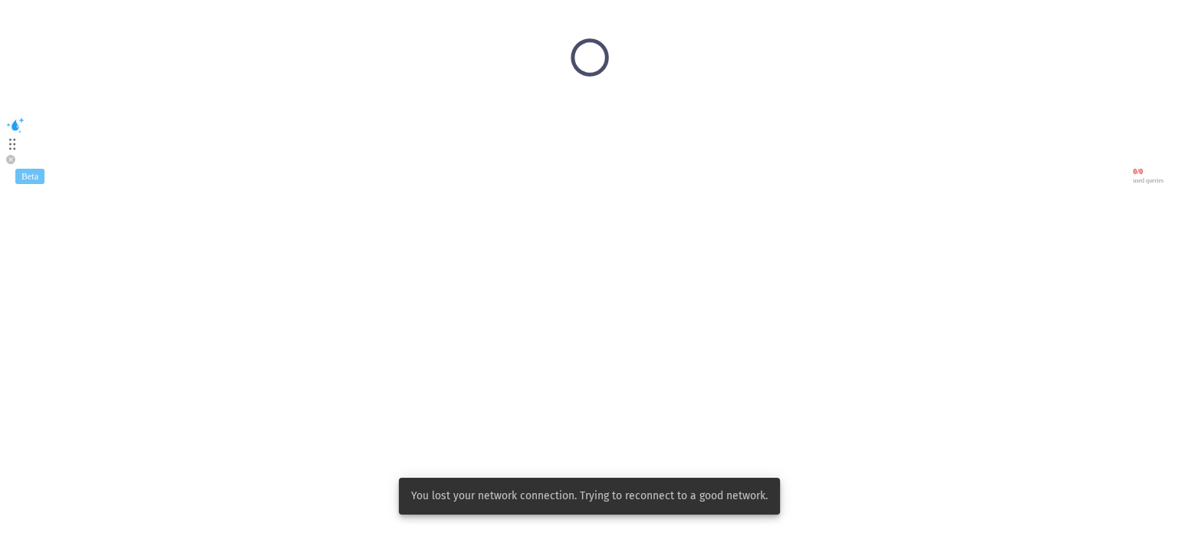
scroll to position [0, 0]
